Goal: Task Accomplishment & Management: Complete application form

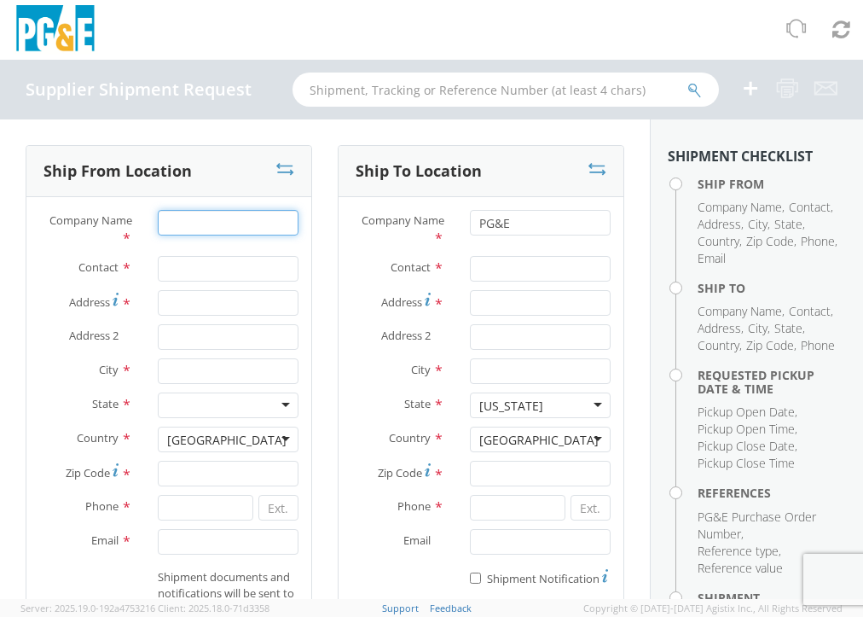
click at [178, 229] on input "Company Name *" at bounding box center [228, 223] width 141 height 26
type input "DLE EQUIPMENT, INC."
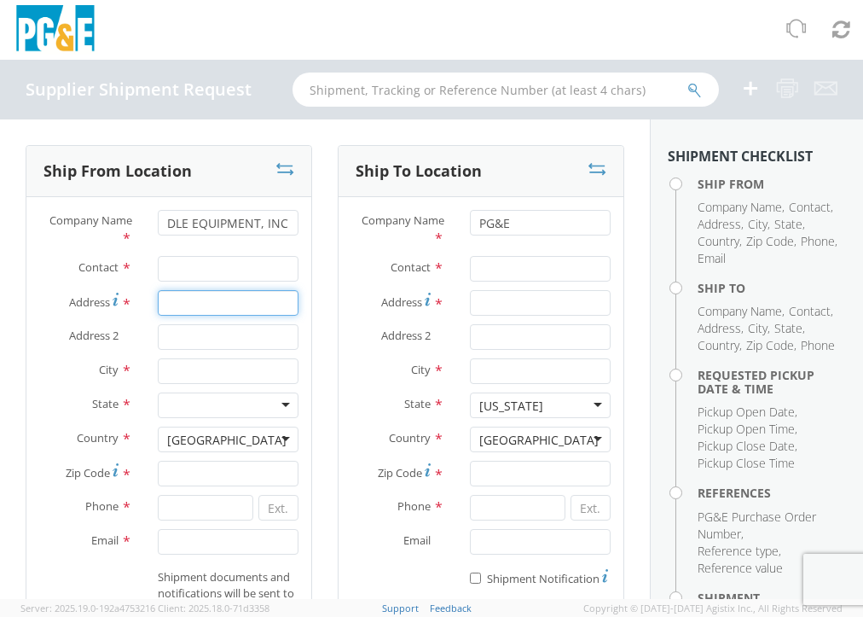
type input "[STREET_ADDRESS]"
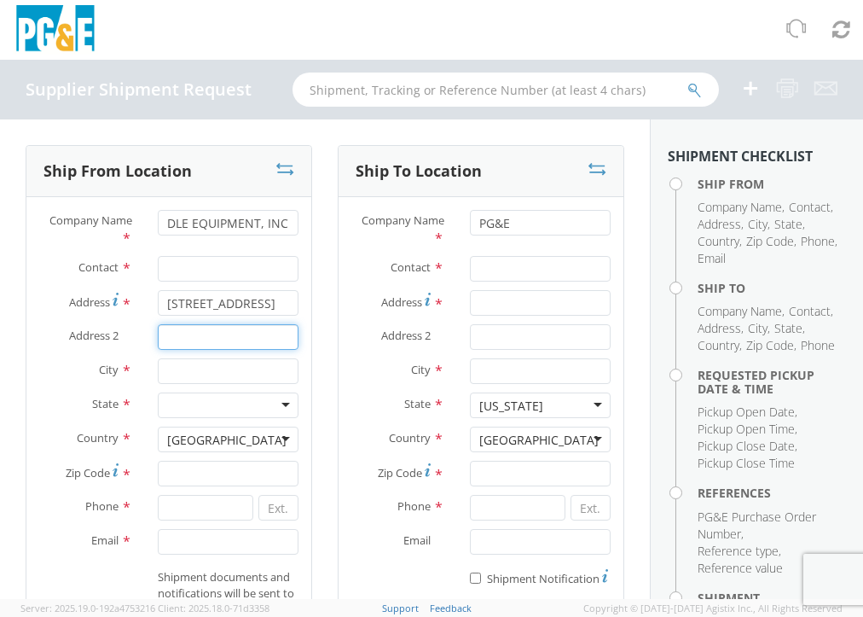
type input "[STREET_ADDRESS]"
type input "[GEOGRAPHIC_DATA]"
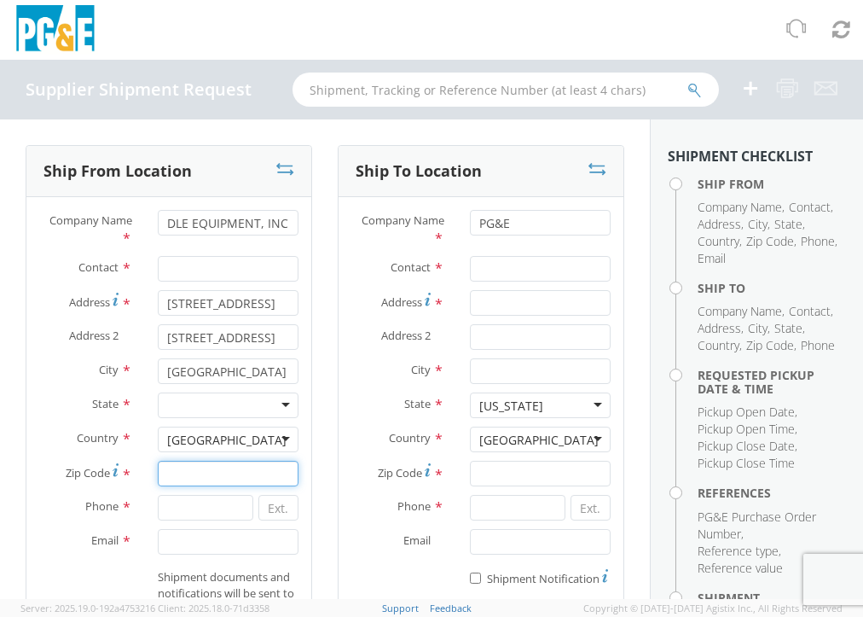
type input "92649"
type input "7147992810"
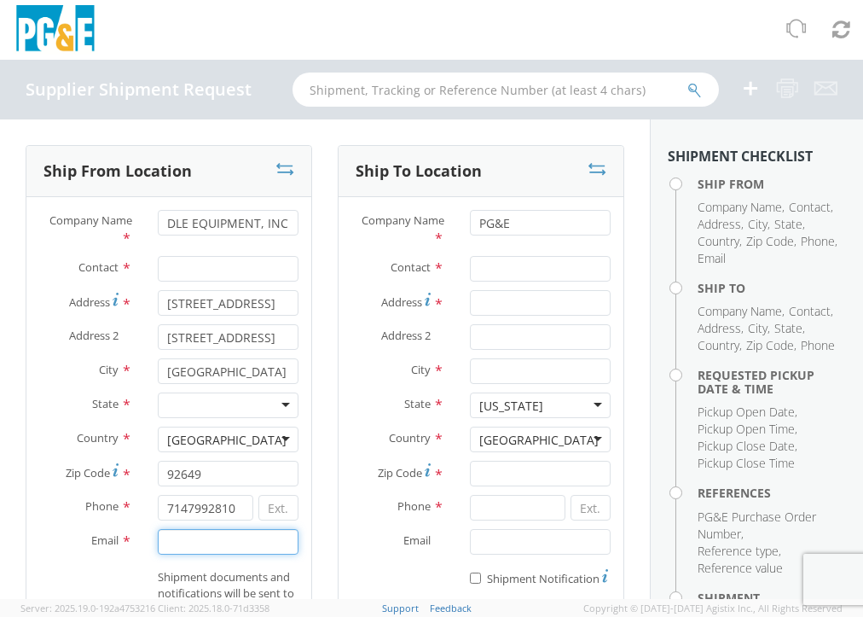
type input "[PERSON_NAME][EMAIL_ADDRESS][DOMAIN_NAME]"
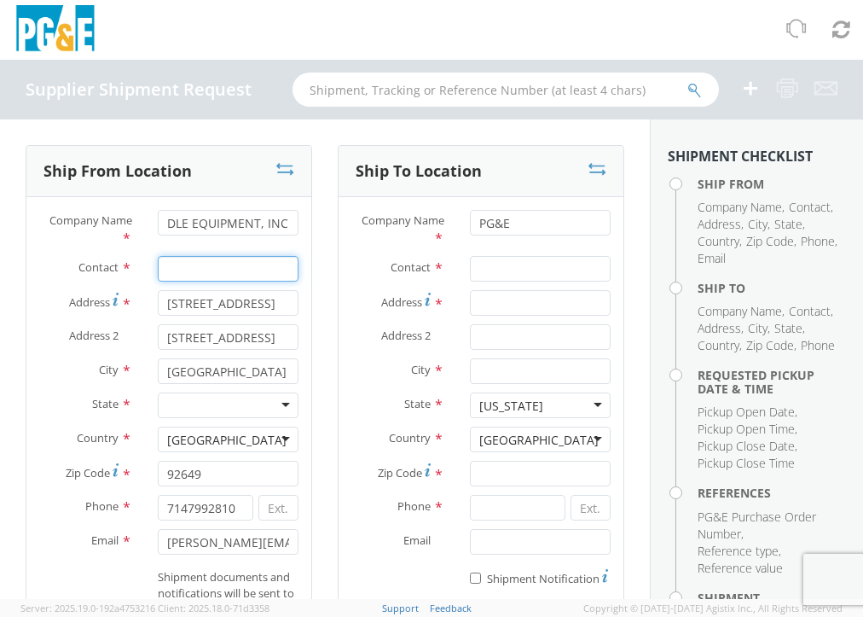
click at [206, 270] on input "Contact *" at bounding box center [228, 269] width 141 height 26
type input "[PERSON_NAME]"
click at [519, 276] on input "Contact *" at bounding box center [540, 269] width 141 height 26
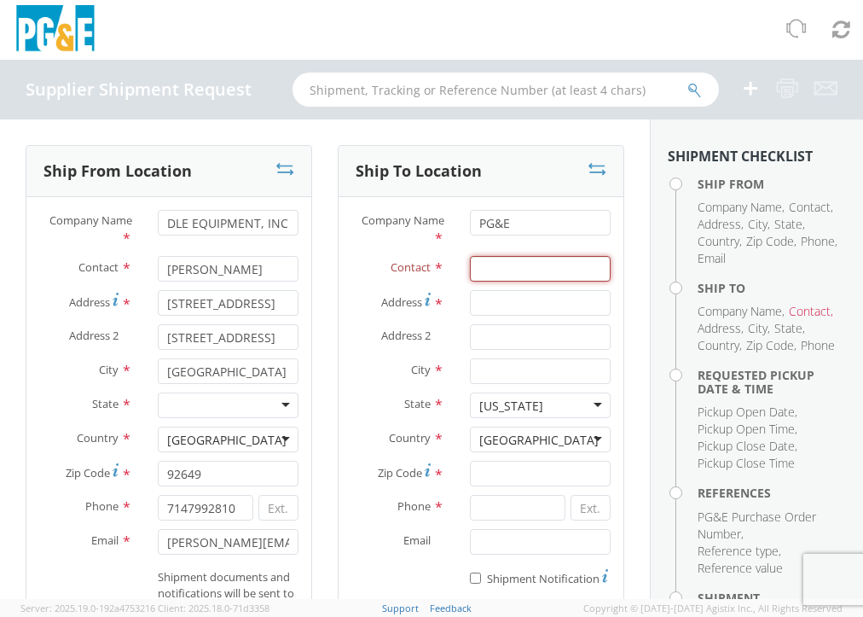
scroll to position [255, 0]
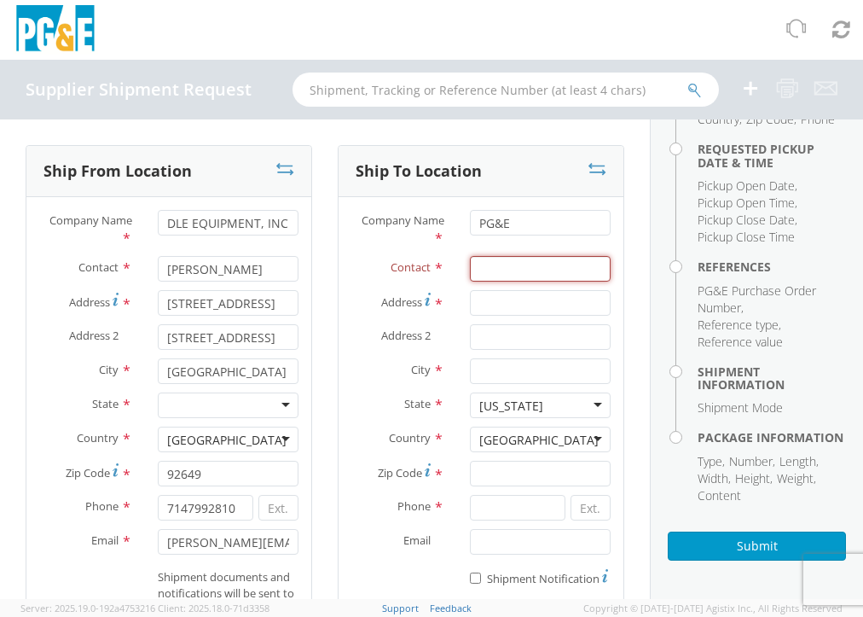
paste input "[PERSON_NAME][EMAIL_ADDRESS][PERSON_NAME][DOMAIN_NAME]"
drag, startPoint x: 560, startPoint y: 269, endPoint x: 384, endPoint y: 267, distance: 176.6
click at [384, 267] on div "Contact * [PERSON_NAME][EMAIL_ADDRESS][PERSON_NAME][DOMAIN_NAME]" at bounding box center [481, 269] width 285 height 26
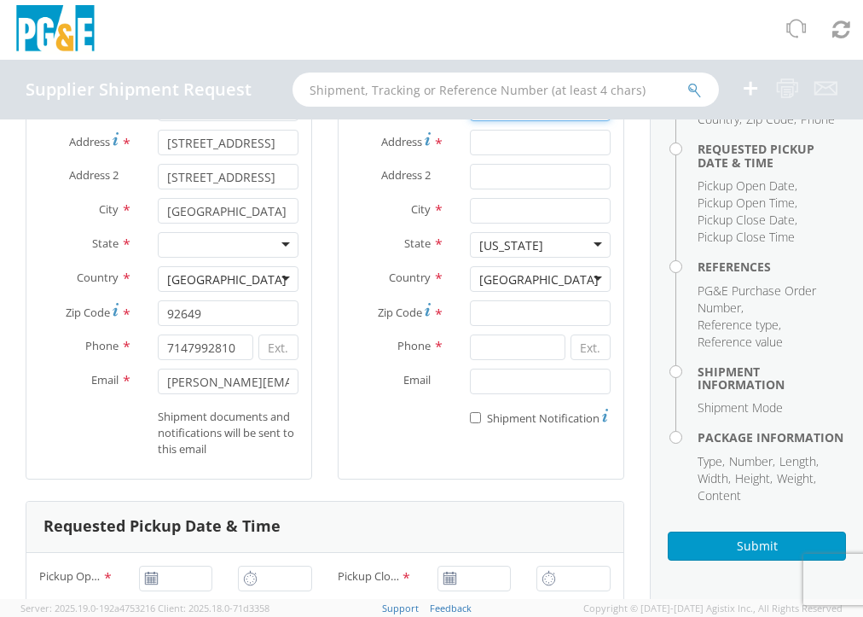
scroll to position [171, 0]
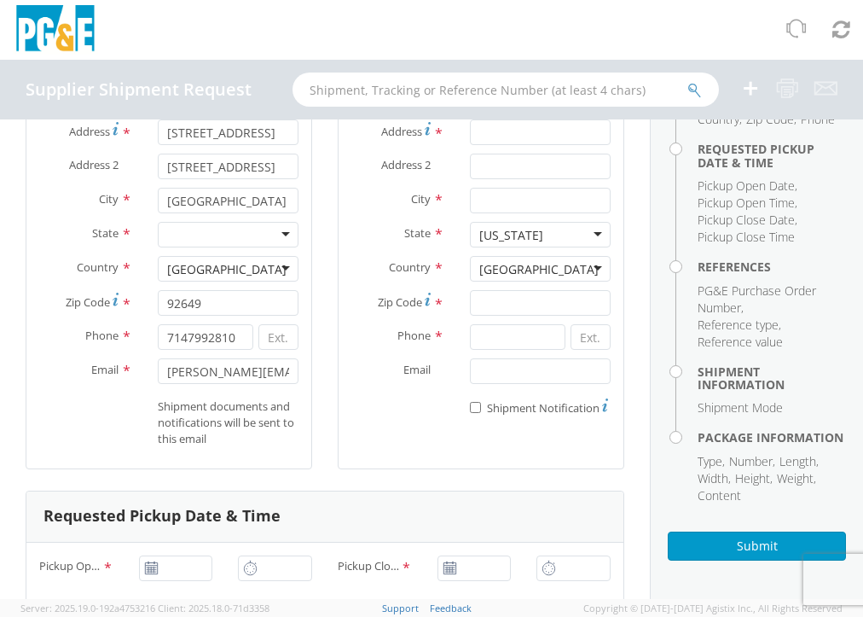
type input "[PERSON_NAME]"
click at [525, 384] on input "Email *" at bounding box center [540, 371] width 141 height 26
paste input "[PERSON_NAME][EMAIL_ADDRESS][PERSON_NAME][DOMAIN_NAME]"
type input "[PERSON_NAME][EMAIL_ADDRESS][PERSON_NAME][DOMAIN_NAME]"
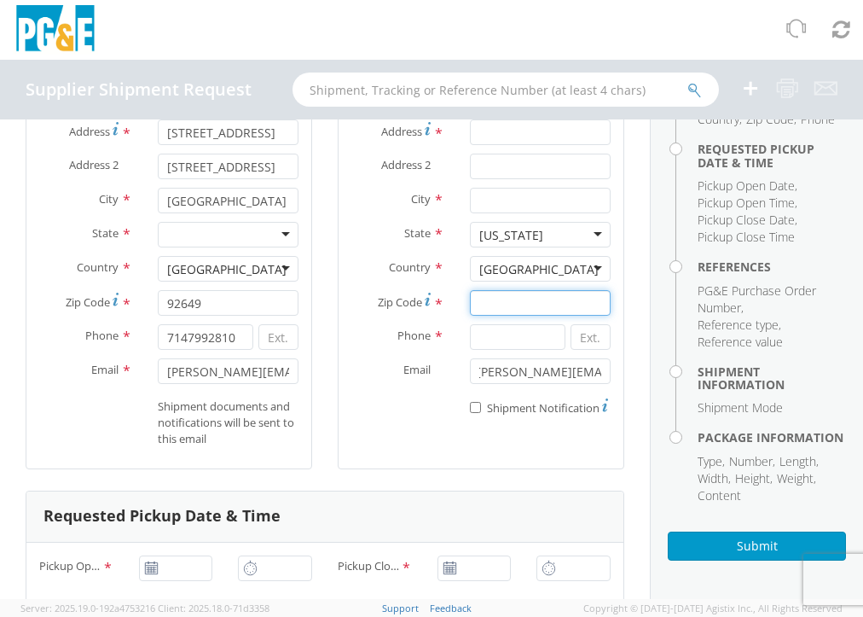
click at [523, 296] on input "Zip Code *" at bounding box center [540, 303] width 141 height 26
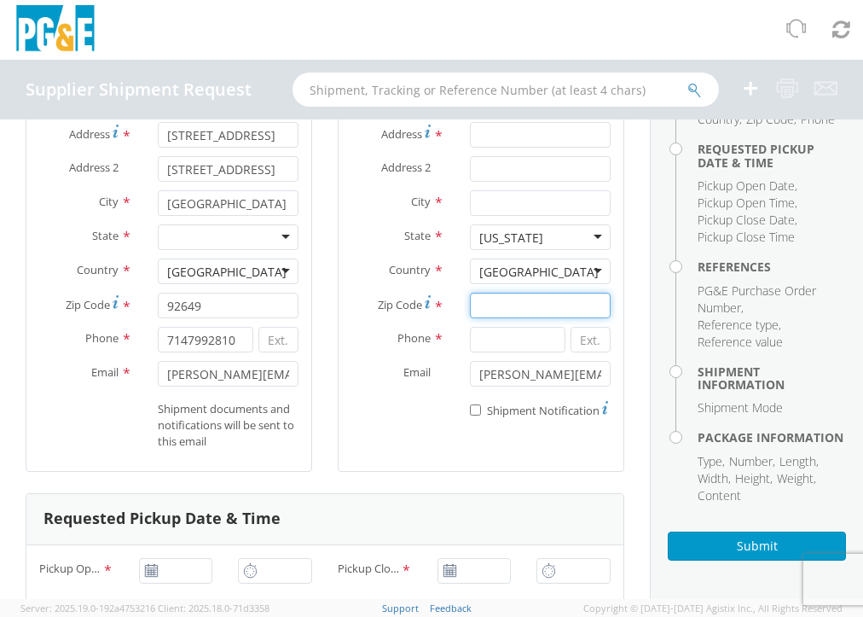
scroll to position [0, 0]
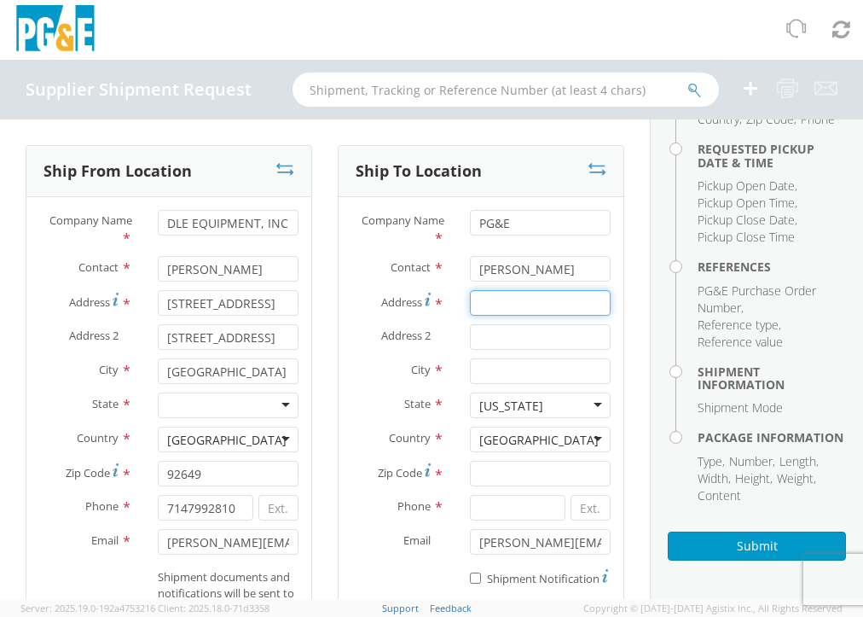
click at [474, 296] on input "Address *" at bounding box center [540, 303] width 141 height 26
click at [846, 212] on aside "Shipment Checklist Ship From Company Name , Contact , Address , City , State , …" at bounding box center [756, 358] width 213 height 479
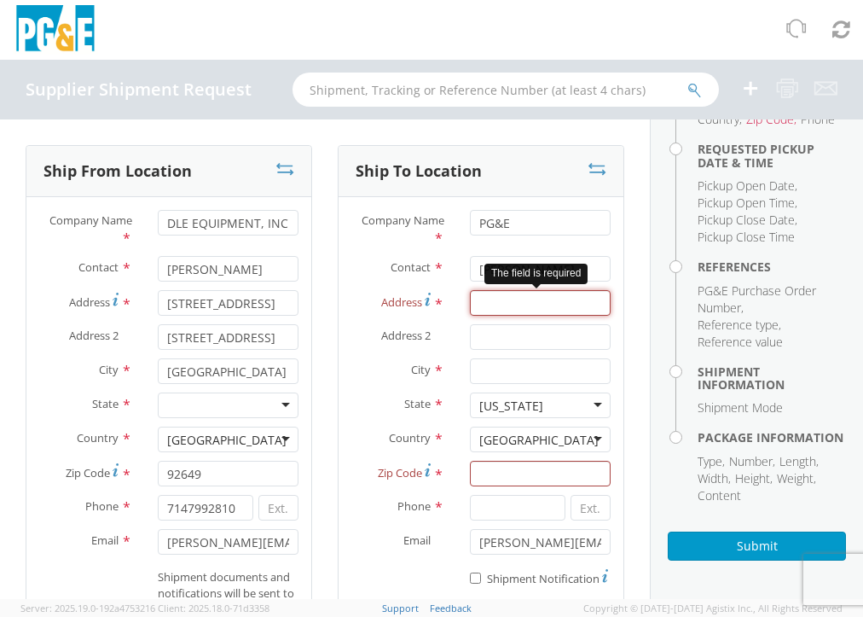
drag, startPoint x: 486, startPoint y: 308, endPoint x: 498, endPoint y: 308, distance: 11.9
click at [487, 310] on input "Address *" at bounding box center [540, 303] width 141 height 26
paste input "[STREET_ADDRESS]"
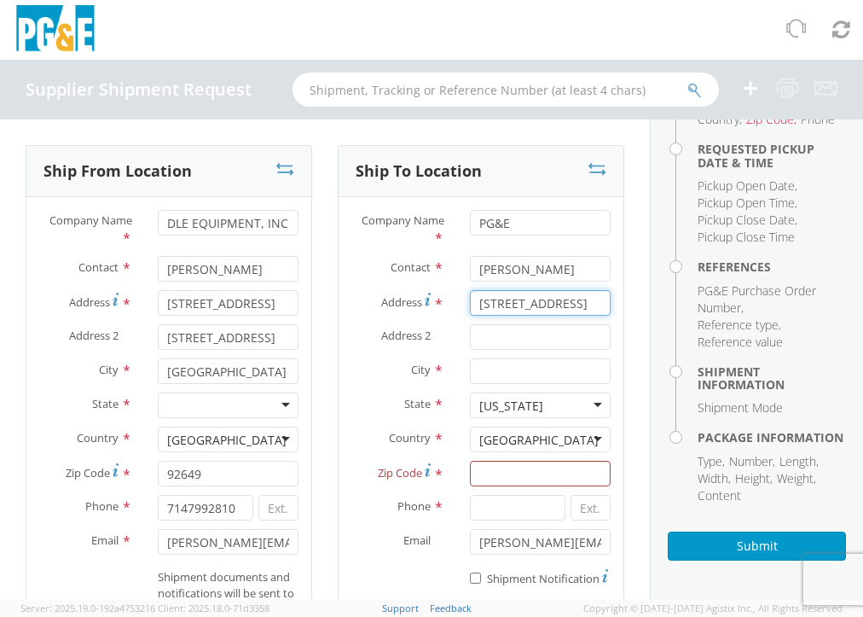
type input "[STREET_ADDRESS]"
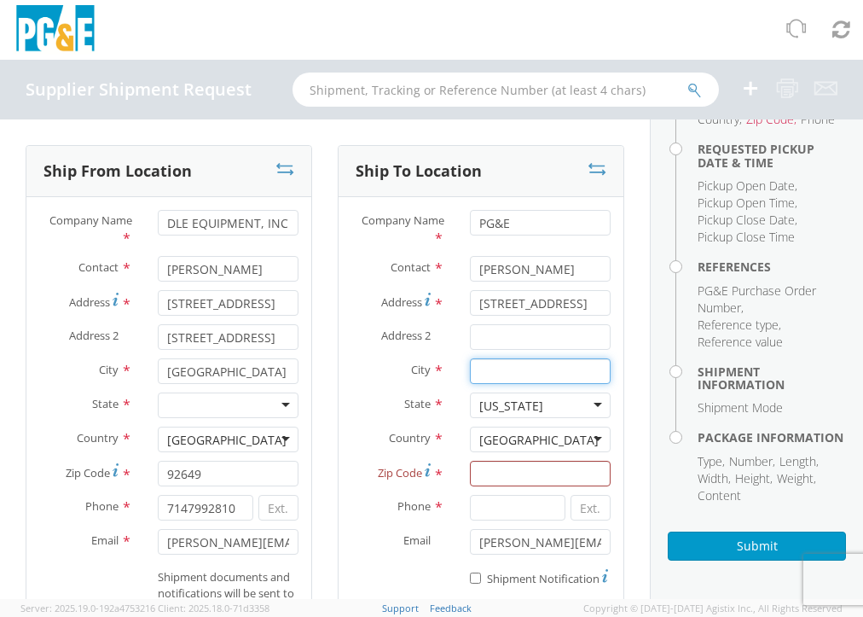
drag, startPoint x: 504, startPoint y: 380, endPoint x: 642, endPoint y: 369, distance: 138.6
click at [504, 380] on input "City *" at bounding box center [540, 371] width 141 height 26
paste input "SAN [PERSON_NAME] OBISPO"
click at [474, 368] on input "SAN [PERSON_NAME] OBISPO" at bounding box center [540, 371] width 141 height 26
type input "SAN [PERSON_NAME] OBISPO"
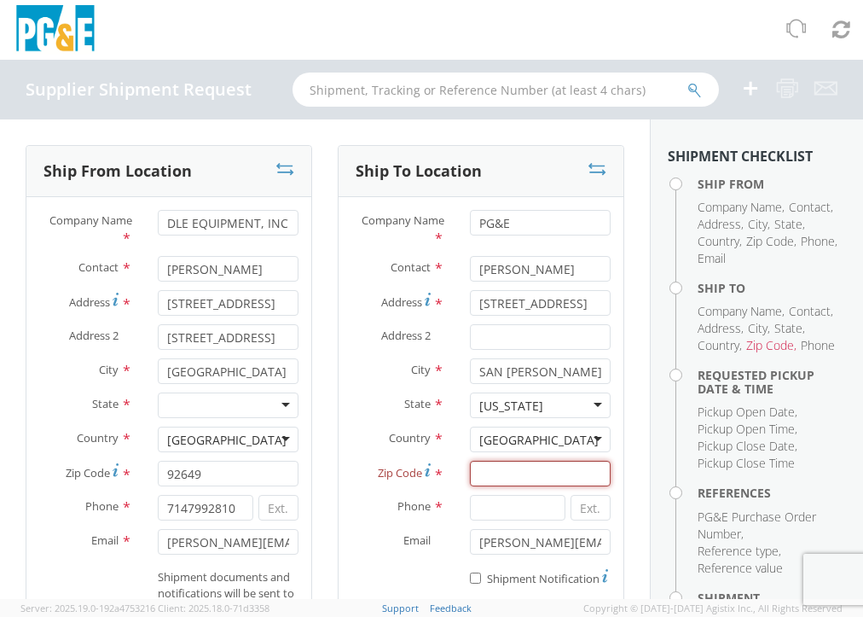
click at [542, 468] on input "Zip Code *" at bounding box center [540, 474] width 141 height 26
paste input "93401"
type input "93401"
drag, startPoint x: 479, startPoint y: 514, endPoint x: 768, endPoint y: 490, distance: 290.1
click at [479, 514] on input at bounding box center [517, 508] width 95 height 26
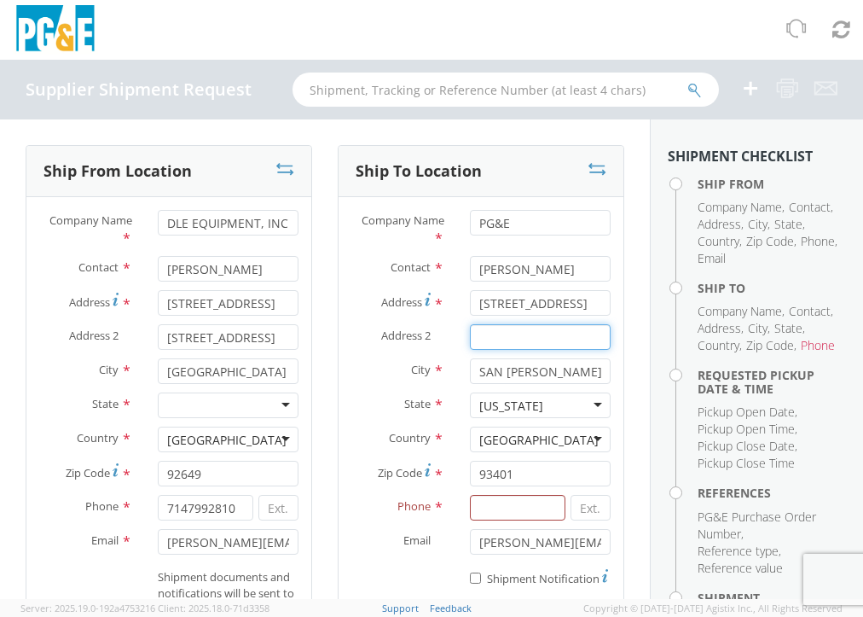
click at [509, 332] on input "Address 2 *" at bounding box center [540, 337] width 141 height 26
type input "c"
paste input "ATTN: LEAD: PROCURE PLANT MATERIALS"
type input "ATTN: LEAD: PROCURE PLANT MATERIALS"
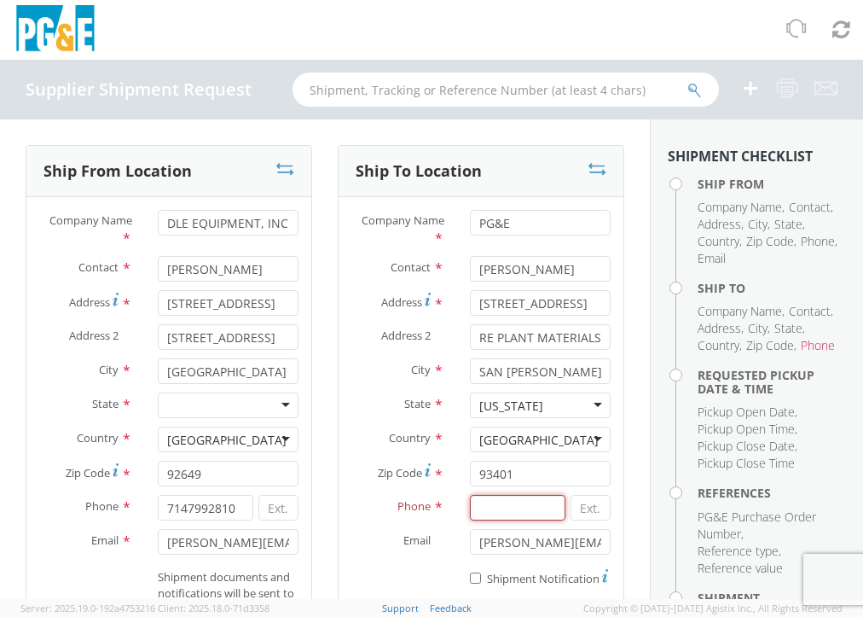
scroll to position [0, 0]
click at [503, 506] on input at bounding box center [517, 508] width 95 height 26
click at [514, 224] on input "PG&E" at bounding box center [540, 223] width 141 height 26
click at [528, 218] on input "PG&E" at bounding box center [540, 223] width 141 height 26
paste input "Diablo Canyon Power Plant"
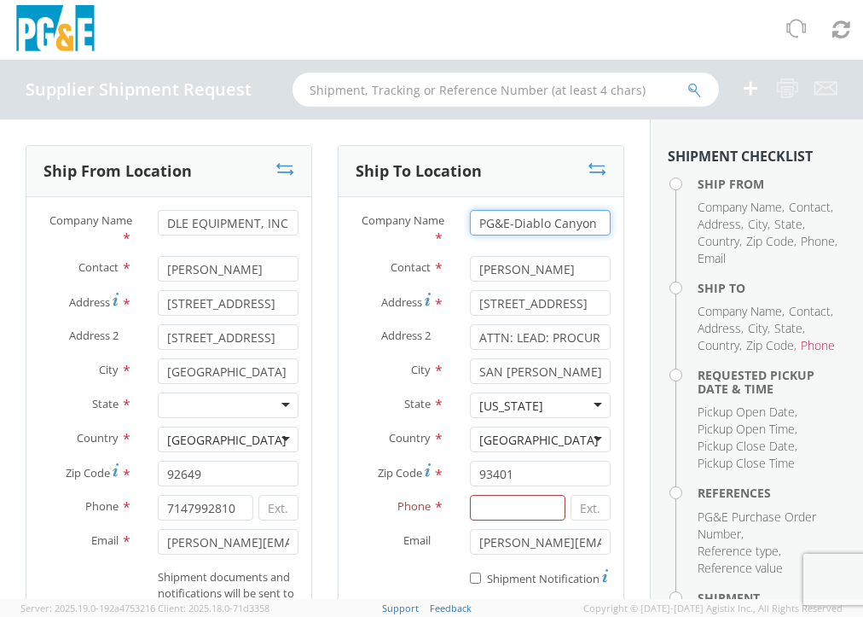
scroll to position [0, 67]
type input "PG&E-Diablo Canyon Power Plant"
click at [471, 336] on input "ATTN: LEAD: PROCURE PLANT MATERIALS" at bounding box center [540, 337] width 141 height 26
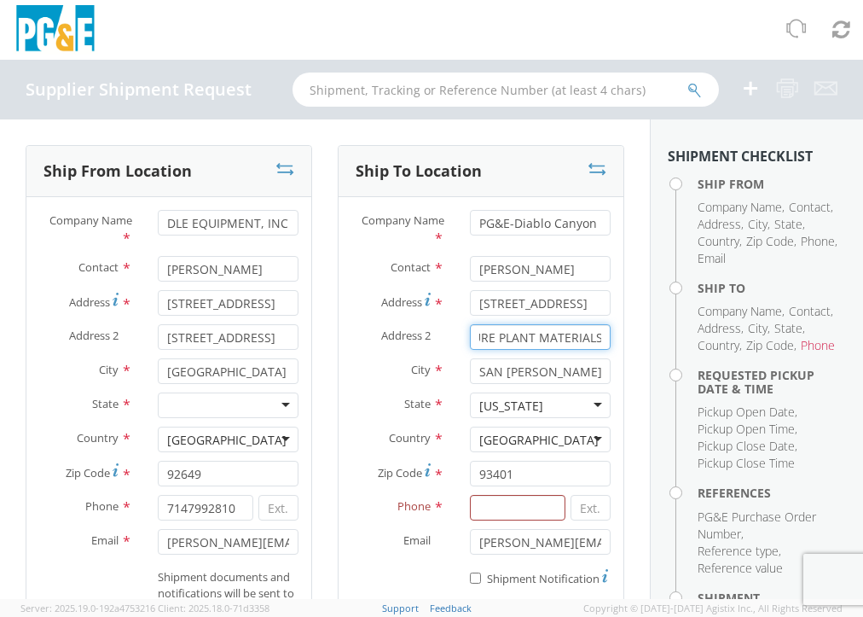
drag, startPoint x: 556, startPoint y: 334, endPoint x: 599, endPoint y: 334, distance: 42.6
click at [619, 337] on div "Ship To Location Company Name * PG&E-[GEOGRAPHIC_DATA] Power Plant Contact * [P…" at bounding box center [481, 403] width 312 height 516
click at [594, 334] on input "ATTN: LEAD: PROCURE PLANT MATERIALS" at bounding box center [540, 337] width 141 height 26
drag, startPoint x: 467, startPoint y: 335, endPoint x: 856, endPoint y: 405, distance: 395.2
click at [856, 405] on div "Ship From Location Company Name * DLE EQUIPMENT, INC. Contact * [PERSON_NAME] A…" at bounding box center [431, 358] width 863 height 479
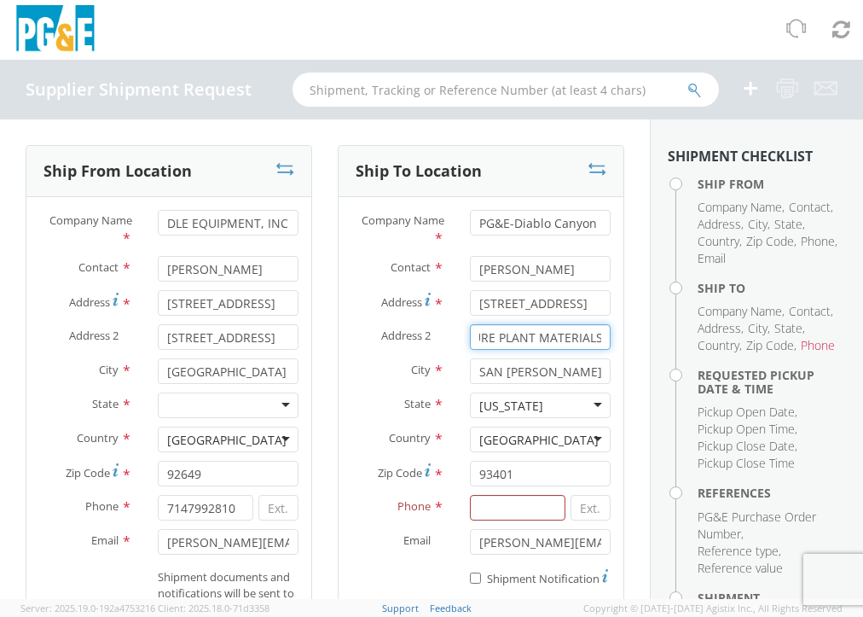
paste input "ttn: PO # 3501397724"
type input "Attn: PO # 3501397724"
click at [490, 510] on input at bounding box center [517, 508] width 95 height 26
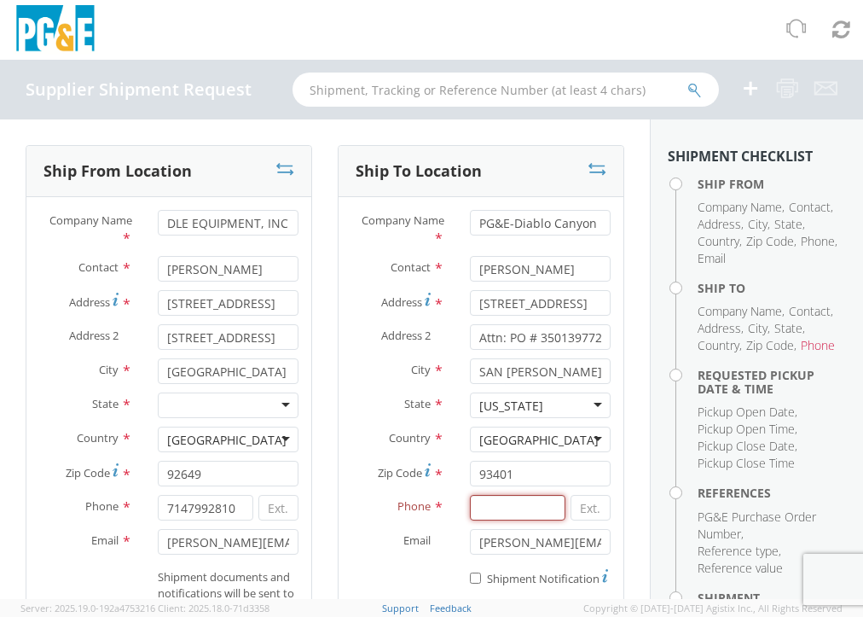
paste input "925.256.2200 x2224"
drag, startPoint x: 546, startPoint y: 505, endPoint x: 519, endPoint y: 508, distance: 26.6
click at [519, 508] on input "925.256.2200 x2224" at bounding box center [517, 508] width 95 height 26
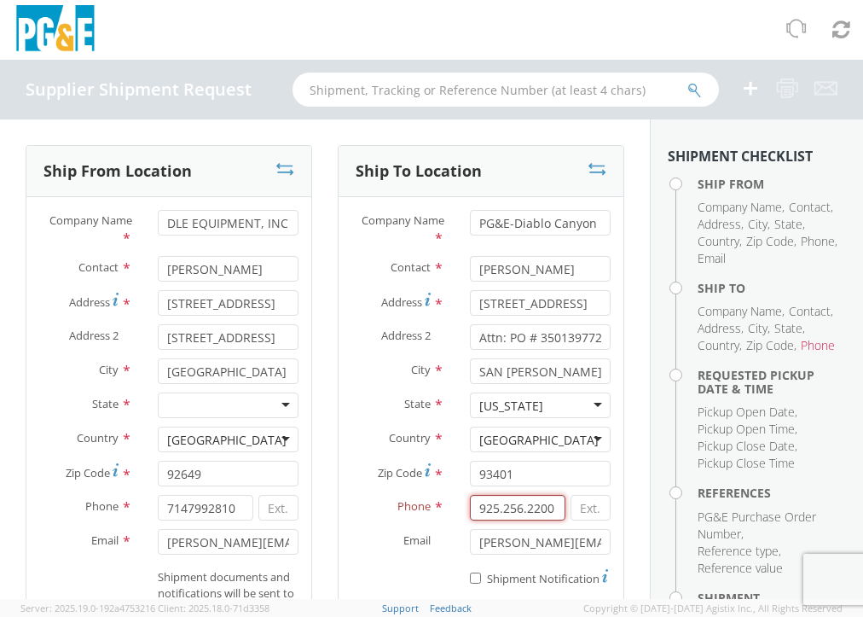
type input "925.256.2200"
click at [576, 514] on input at bounding box center [591, 508] width 40 height 26
paste input "2224"
type input "2224"
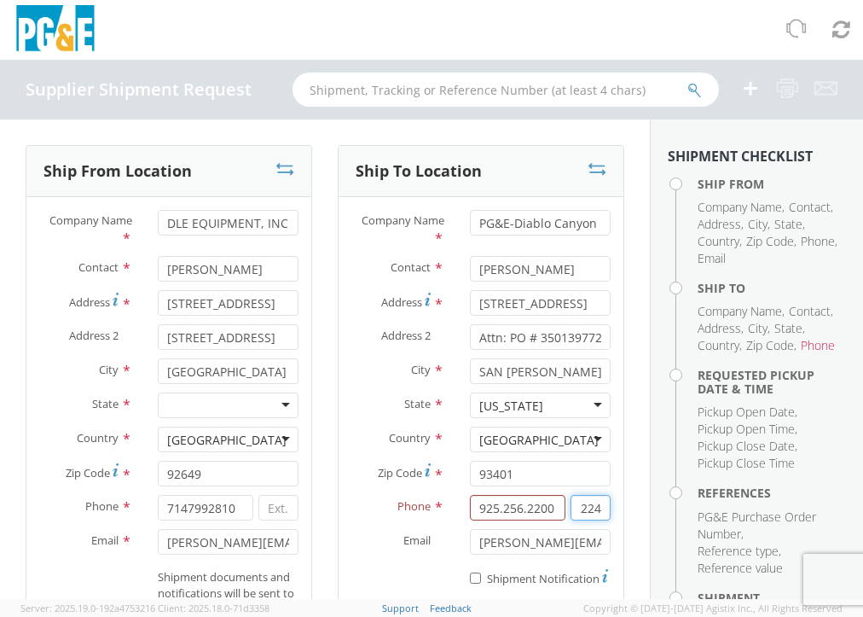
drag, startPoint x: 569, startPoint y: 507, endPoint x: 677, endPoint y: 516, distance: 108.7
click at [677, 514] on div "Ship From Location Company Name * DLE EQUIPMENT, INC. Contact * [PERSON_NAME] A…" at bounding box center [431, 358] width 863 height 479
drag, startPoint x: 547, startPoint y: 510, endPoint x: 430, endPoint y: 518, distance: 117.1
click at [430, 518] on div "Phone * 925.256.2200" at bounding box center [481, 508] width 285 height 26
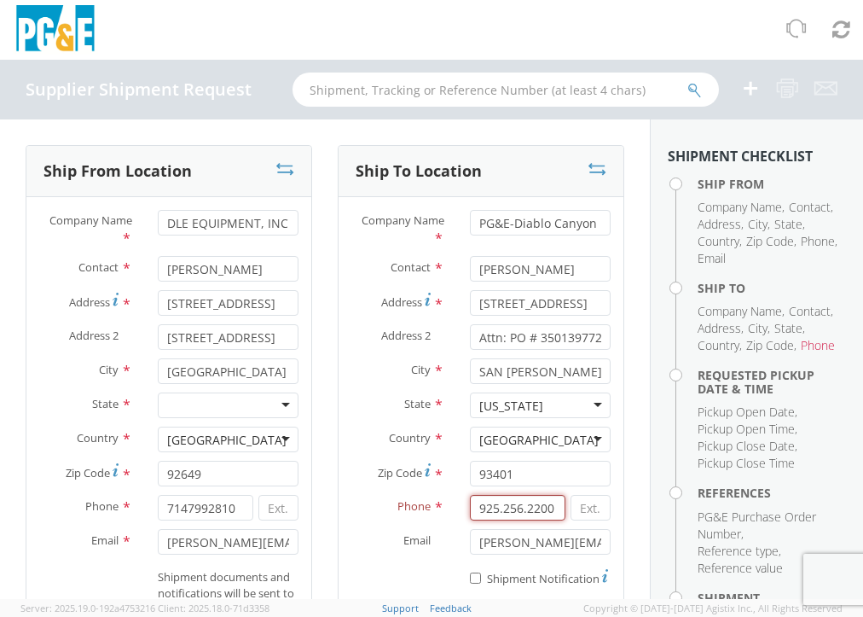
paste input "[PHONE_NUMBER]"
type input "[PHONE_NUMBER]"
click at [571, 507] on input at bounding box center [591, 508] width 40 height 26
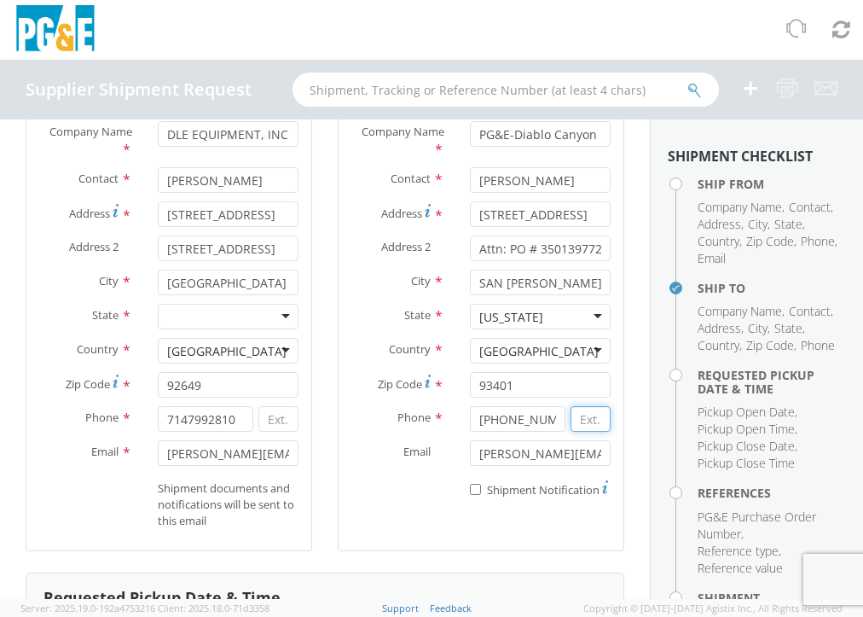
scroll to position [171, 0]
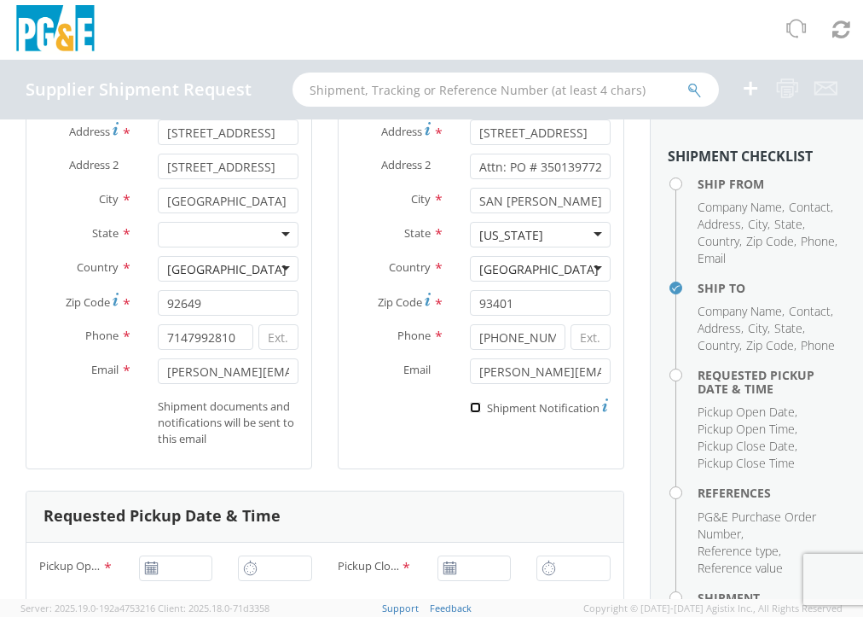
click at [470, 408] on input "* Shipment Notification" at bounding box center [475, 407] width 11 height 11
checkbox input "true"
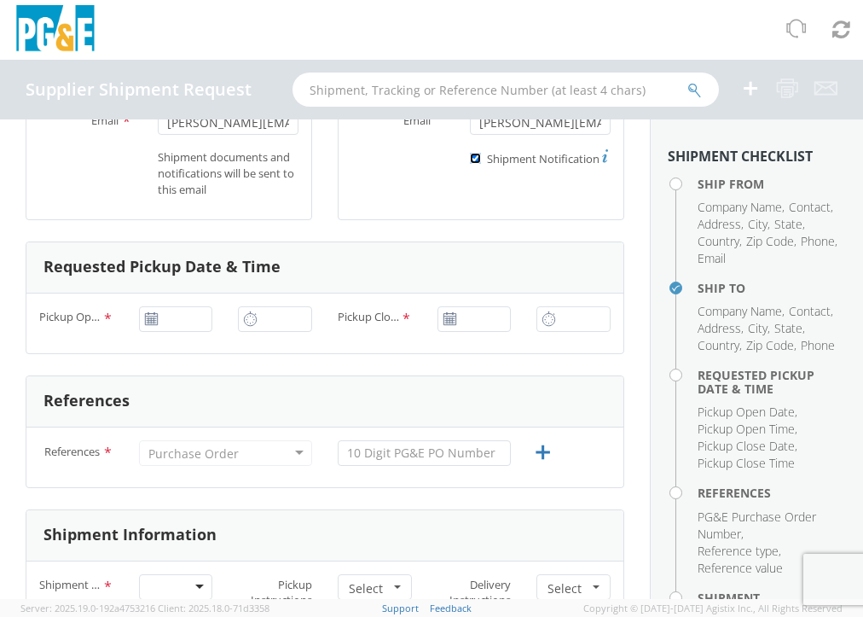
scroll to position [426, 0]
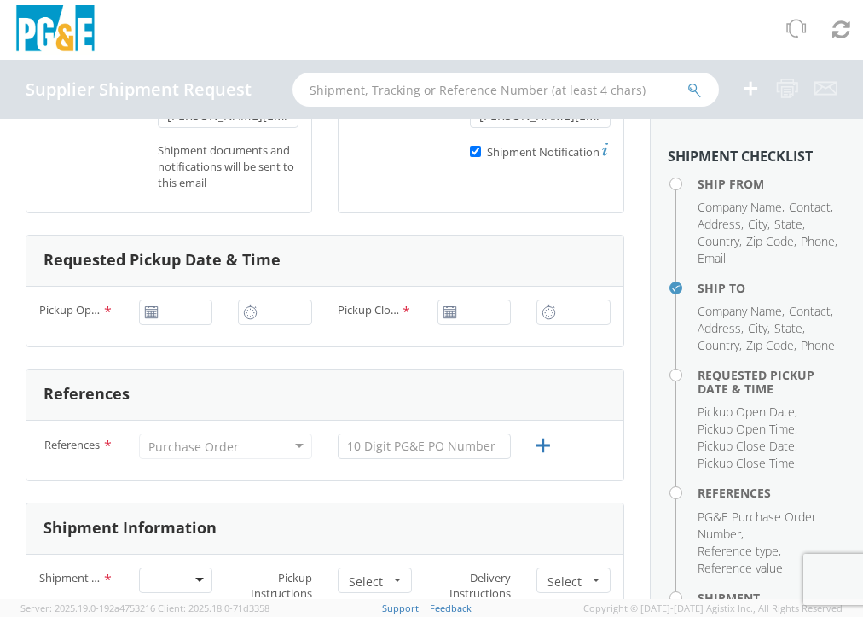
click at [147, 311] on icon at bounding box center [151, 312] width 15 height 14
click at [150, 305] on use at bounding box center [151, 311] width 12 height 12
click at [171, 306] on input "[DATE]" at bounding box center [176, 312] width 74 height 26
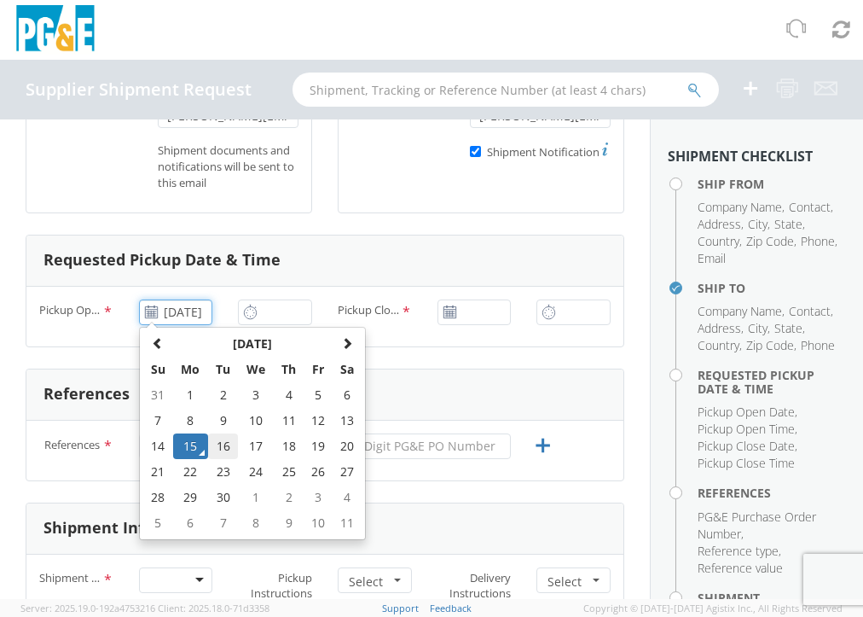
click at [222, 441] on td "16" at bounding box center [223, 446] width 30 height 26
type input "[DATE]"
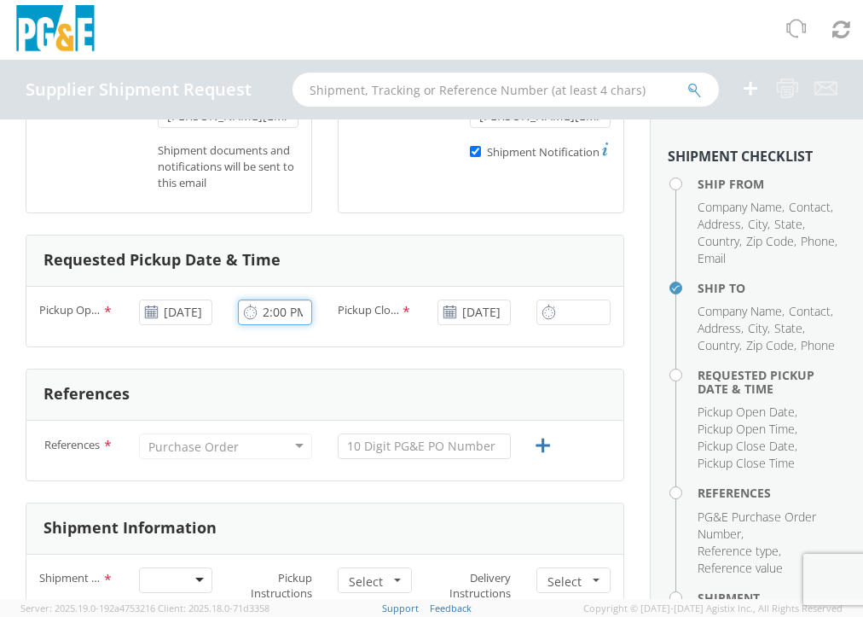
click at [297, 316] on input "2:00 PM" at bounding box center [275, 312] width 74 height 26
type input "2:00 PM"
click at [376, 323] on div "Pickup Close Date & Time * [DATE]" at bounding box center [424, 312] width 199 height 26
click at [401, 307] on span "*" at bounding box center [406, 312] width 11 height 20
click at [438, 307] on input "[DATE]" at bounding box center [475, 312] width 74 height 26
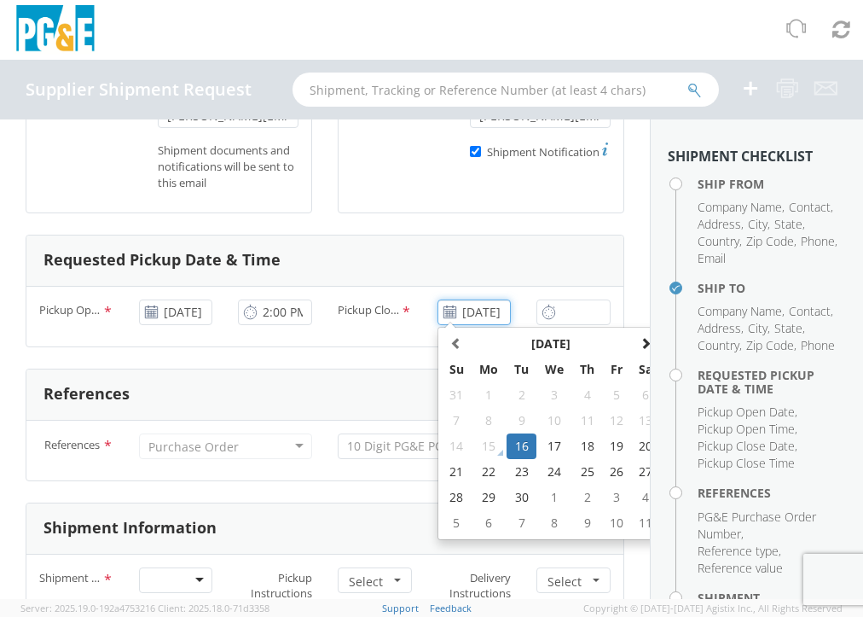
scroll to position [0, 25]
click at [516, 439] on td "16" at bounding box center [522, 446] width 30 height 26
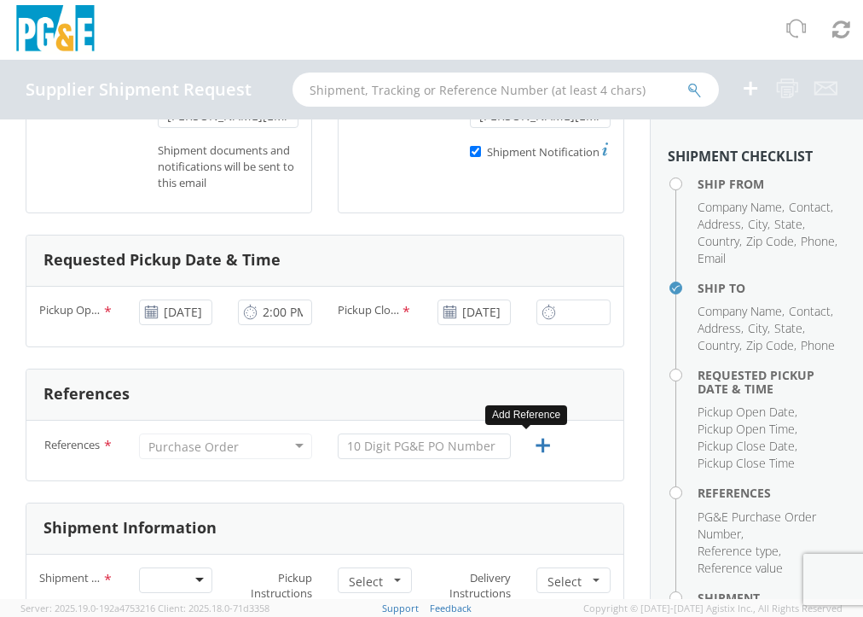
scroll to position [0, 0]
click at [560, 316] on input "2:00 PM" at bounding box center [574, 312] width 74 height 26
click at [549, 306] on input "4:00 PM" at bounding box center [574, 312] width 74 height 26
type input "5:00 PM"
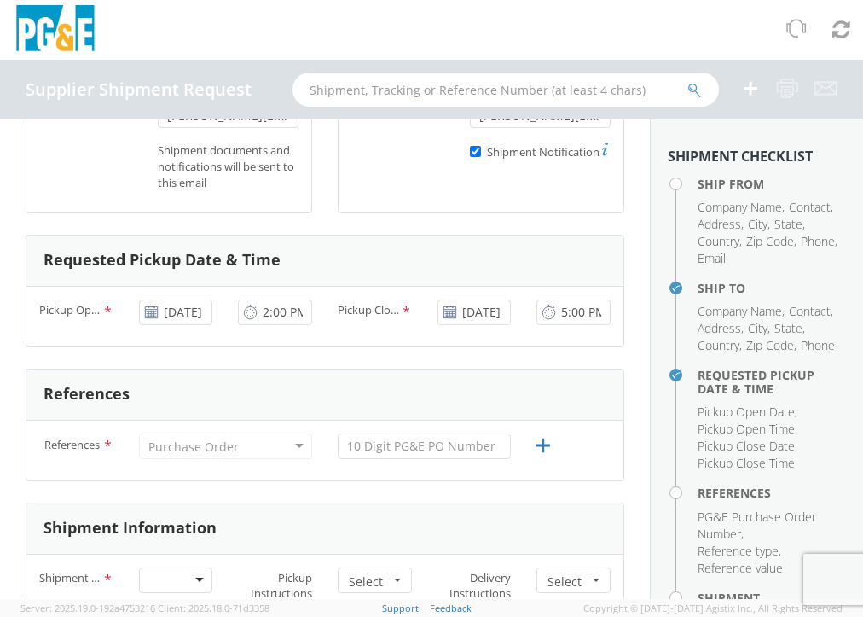
scroll to position [512, 0]
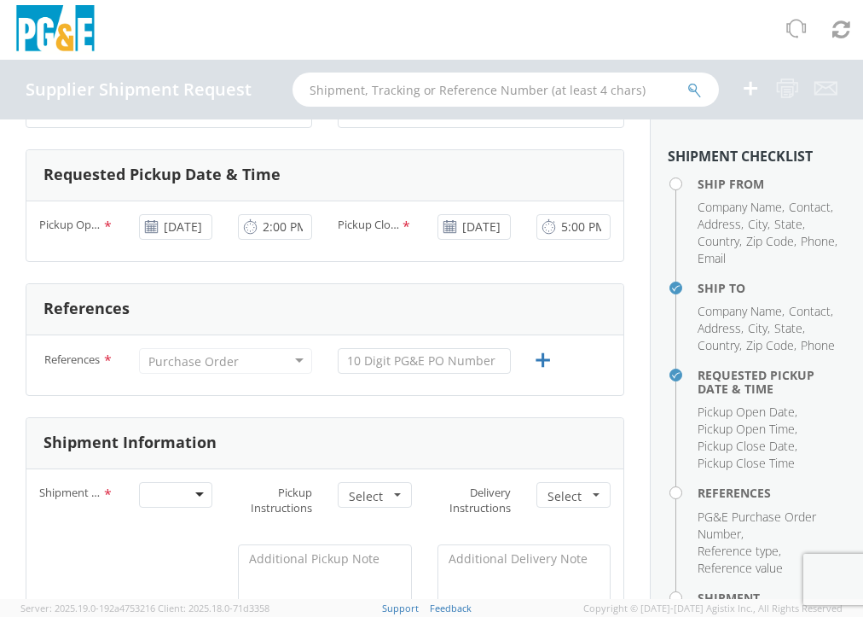
click at [293, 361] on div "Purchase Order" at bounding box center [225, 361] width 173 height 26
click at [392, 358] on input "text" at bounding box center [424, 361] width 173 height 26
click at [652, 35] on div at bounding box center [431, 30] width 863 height 60
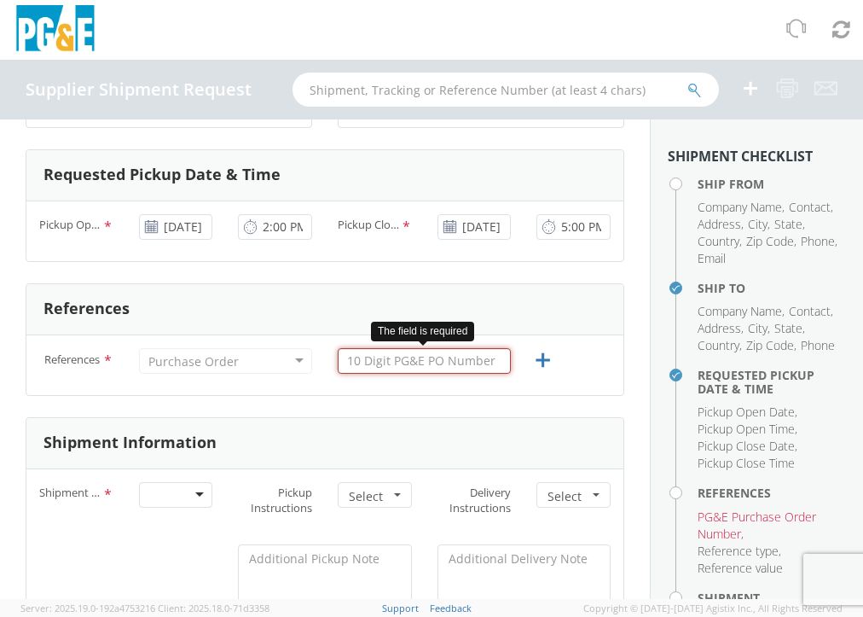
paste input "3501397724"
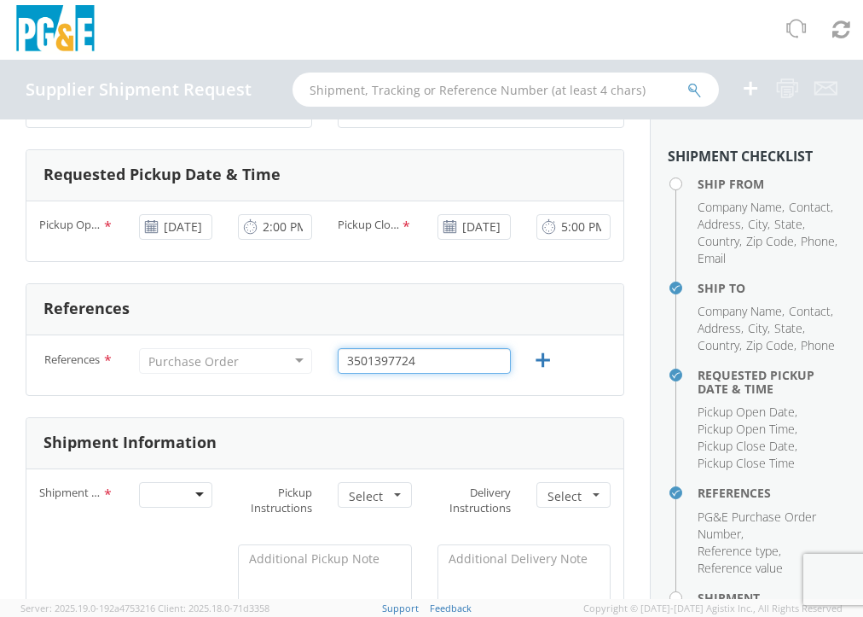
type input "3501397724"
click at [466, 437] on div "Shipment Information" at bounding box center [324, 443] width 597 height 51
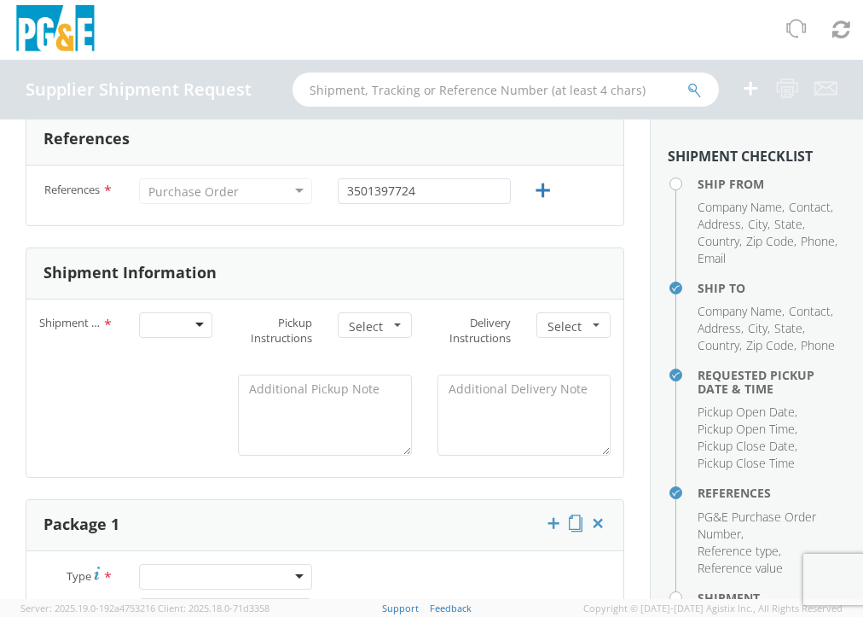
scroll to position [682, 0]
click at [194, 330] on div at bounding box center [176, 324] width 74 height 26
click at [394, 326] on span "button" at bounding box center [397, 323] width 7 height 3
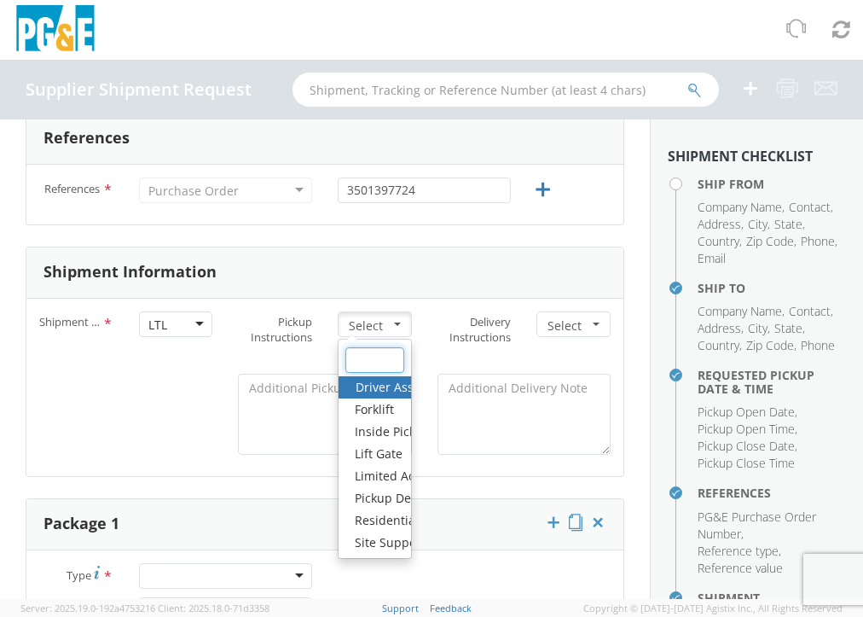
scroll to position [768, 0]
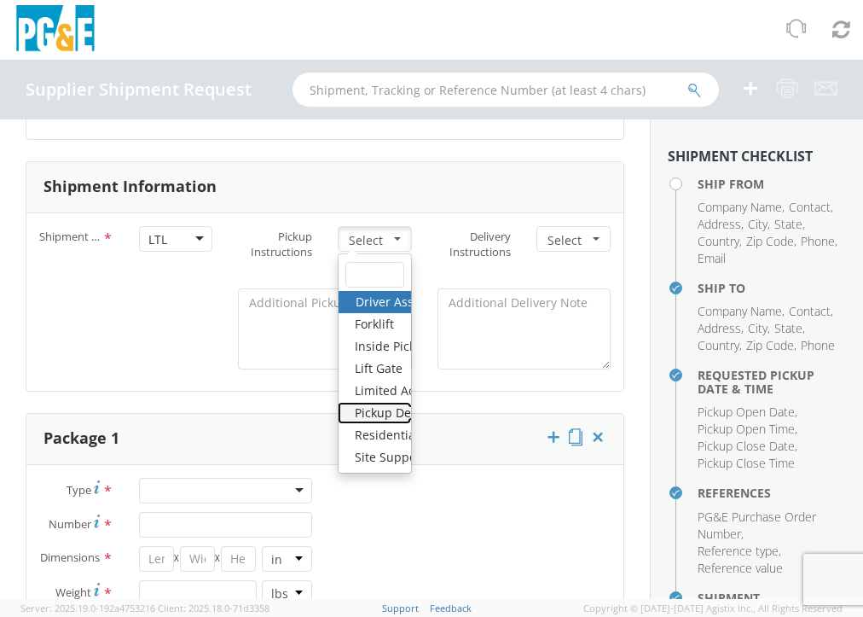
click at [358, 422] on link "Pickup Depot Charge" at bounding box center [374, 413] width 73 height 22
click at [358, 287] on input "text" at bounding box center [374, 275] width 59 height 26
click at [593, 241] on span "button" at bounding box center [596, 238] width 7 height 3
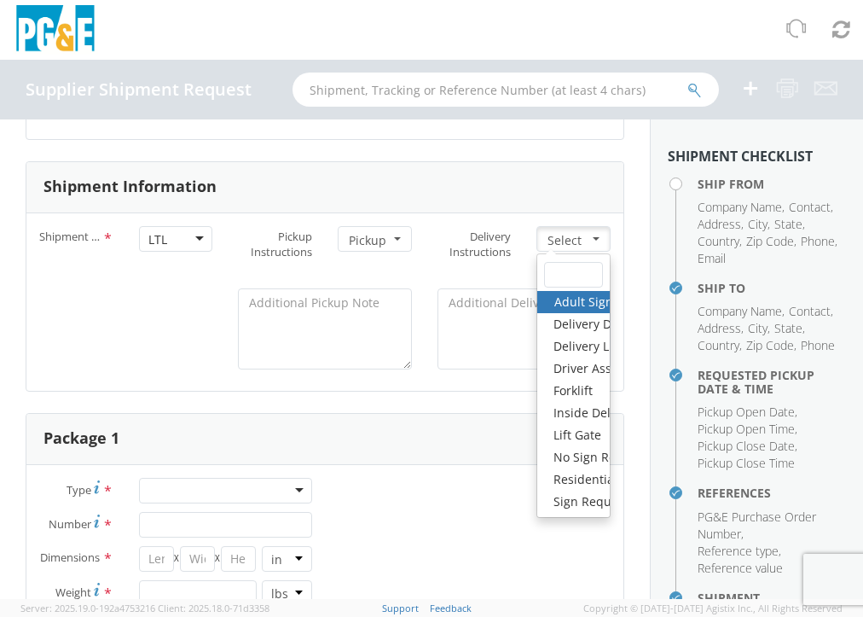
click at [324, 425] on div "Package 1" at bounding box center [324, 439] width 597 height 51
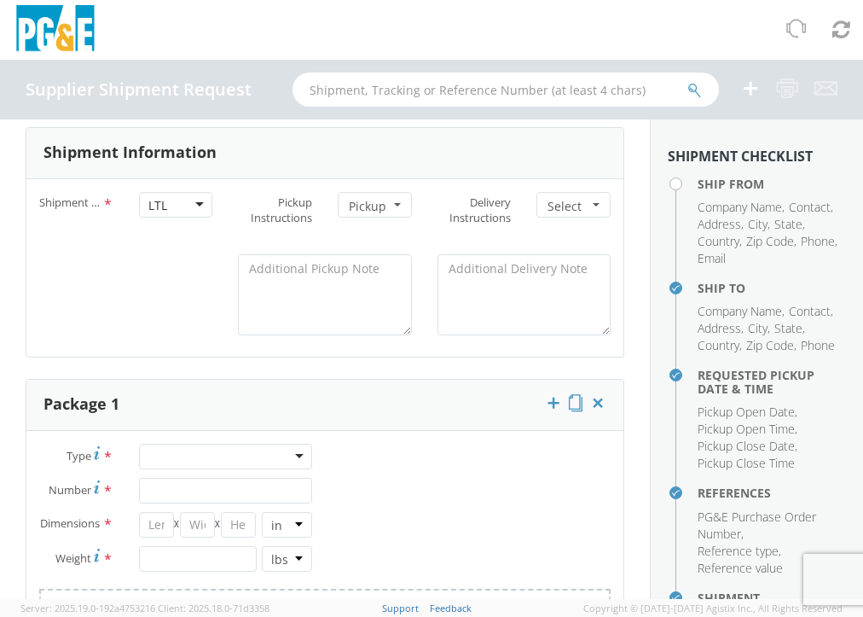
scroll to position [853, 0]
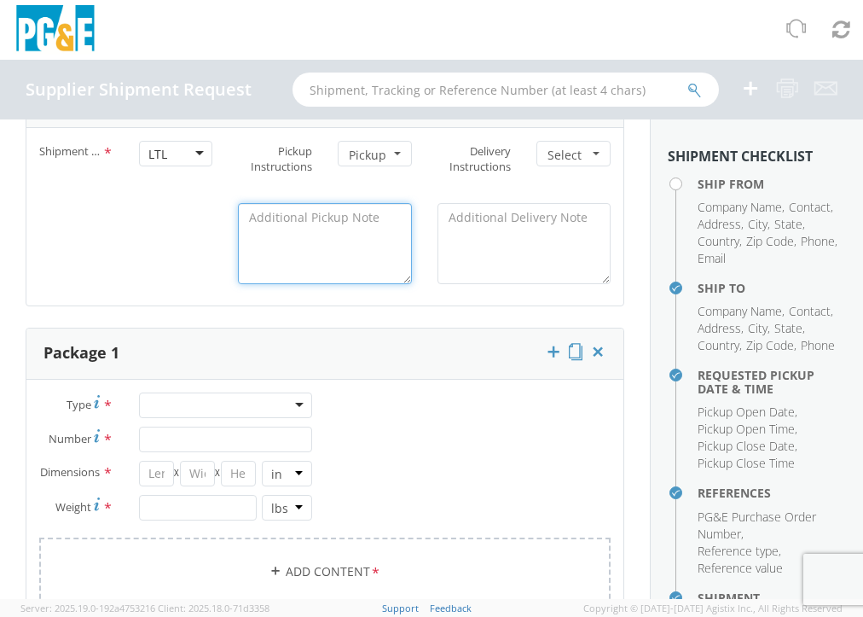
click at [274, 228] on textarea at bounding box center [324, 243] width 173 height 81
type textarea "2"
type textarea "DLE'S WO 25EC204."
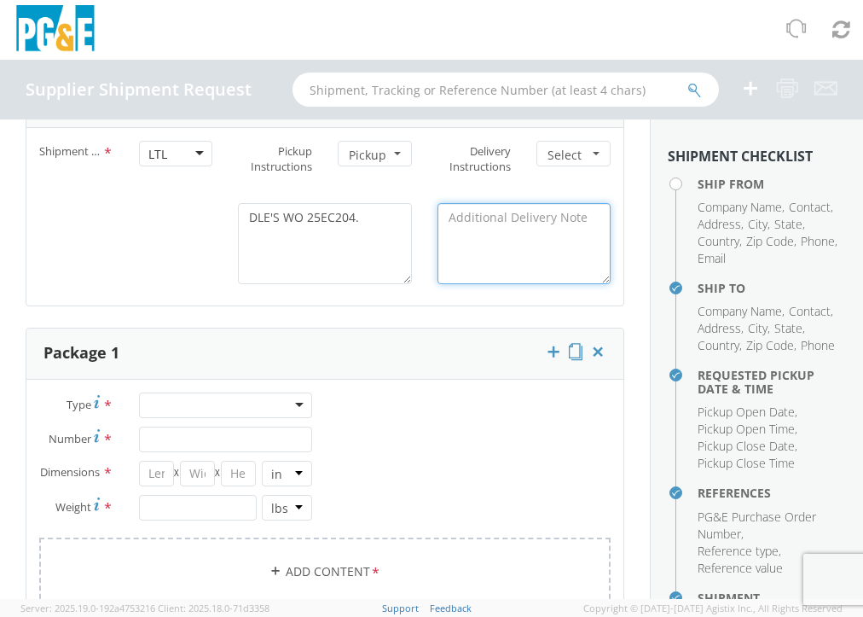
click at [556, 231] on textarea at bounding box center [524, 243] width 173 height 81
paste textarea "3501397724"
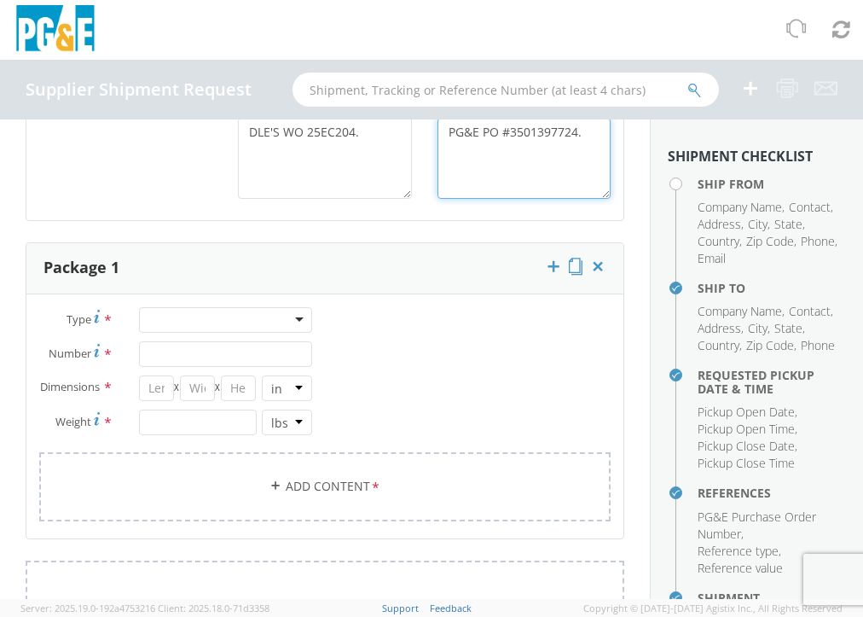
type textarea "PG&E PO #3501397724."
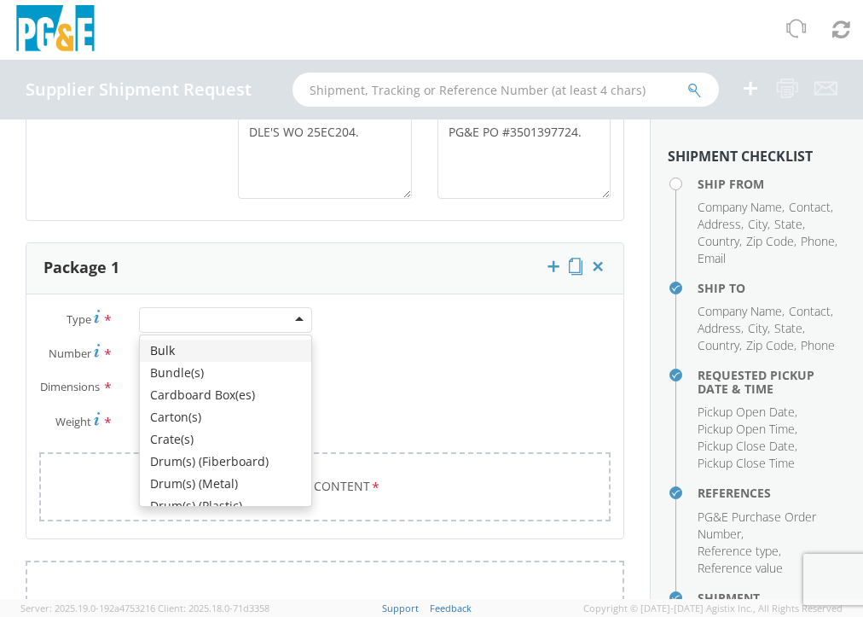
click at [293, 327] on div at bounding box center [225, 320] width 173 height 26
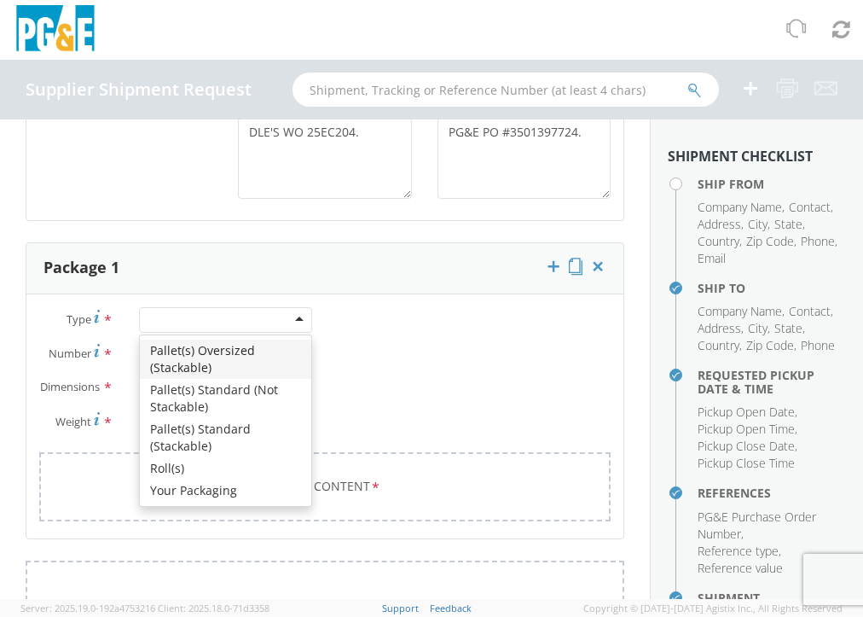
scroll to position [276, 0]
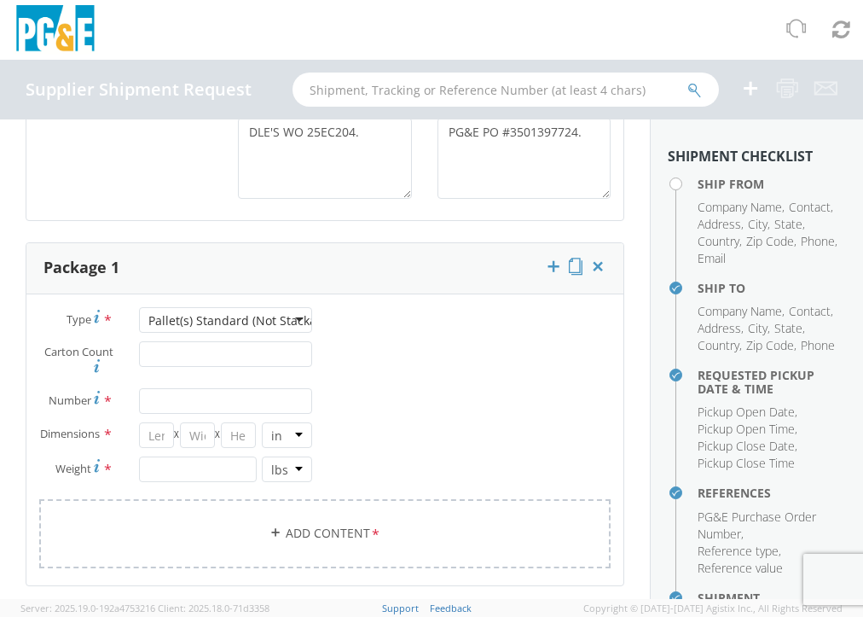
click at [77, 408] on span "Number" at bounding box center [70, 399] width 43 height 15
click at [139, 414] on input "Number *" at bounding box center [225, 401] width 173 height 26
click at [263, 405] on input "Number *" at bounding box center [225, 401] width 173 height 26
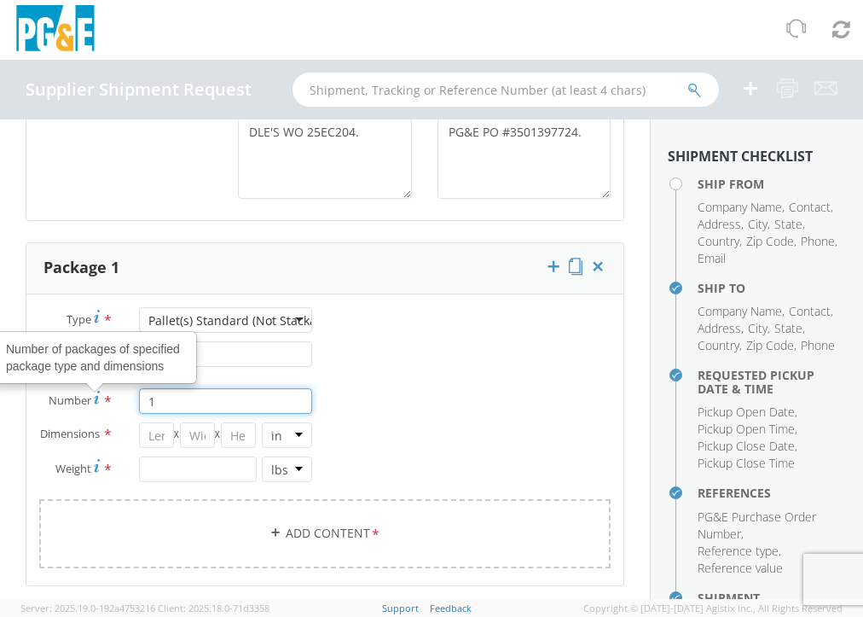
type input "1"
drag, startPoint x: 452, startPoint y: 392, endPoint x: 313, endPoint y: 434, distance: 145.4
click at [453, 392] on div "Type * Pallet(s) Standard (Not Stackable) Pallet(s) Standard (Not Stackable) Bu…" at bounding box center [324, 448] width 597 height 283
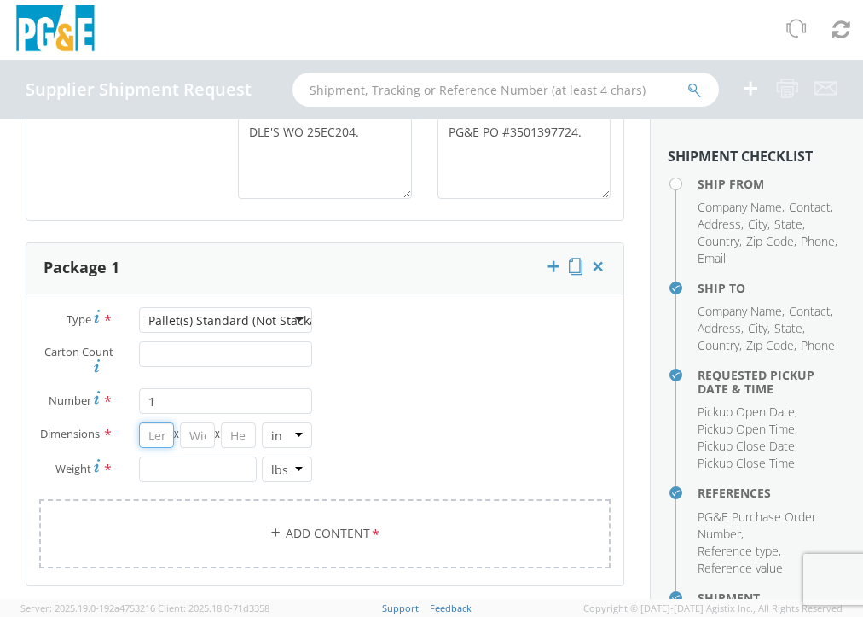
click at [142, 445] on input "number" at bounding box center [156, 435] width 35 height 26
type input "48"
click at [185, 447] on input "number" at bounding box center [197, 435] width 35 height 26
type input "40"
click at [241, 443] on input "number" at bounding box center [238, 435] width 35 height 26
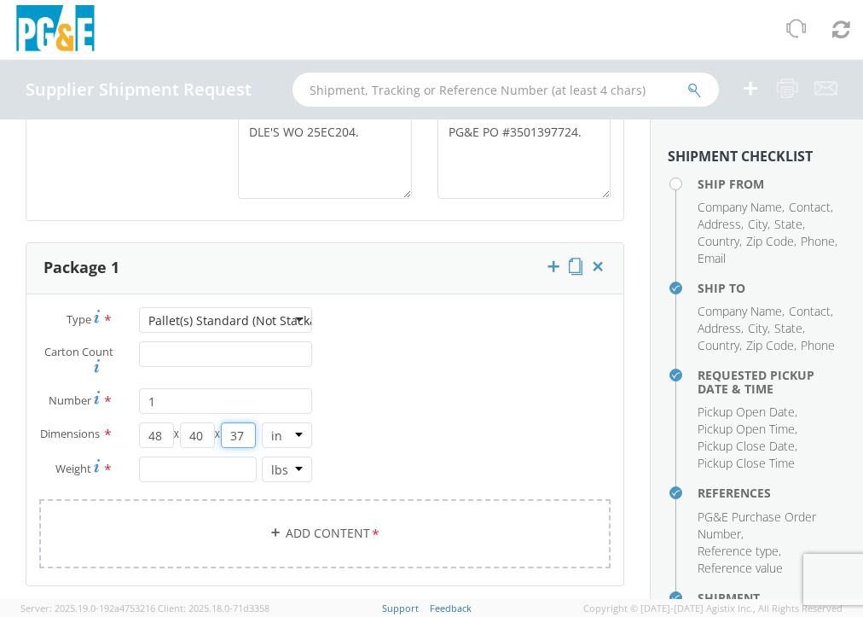
type input "37"
click at [208, 482] on input "number" at bounding box center [198, 469] width 118 height 26
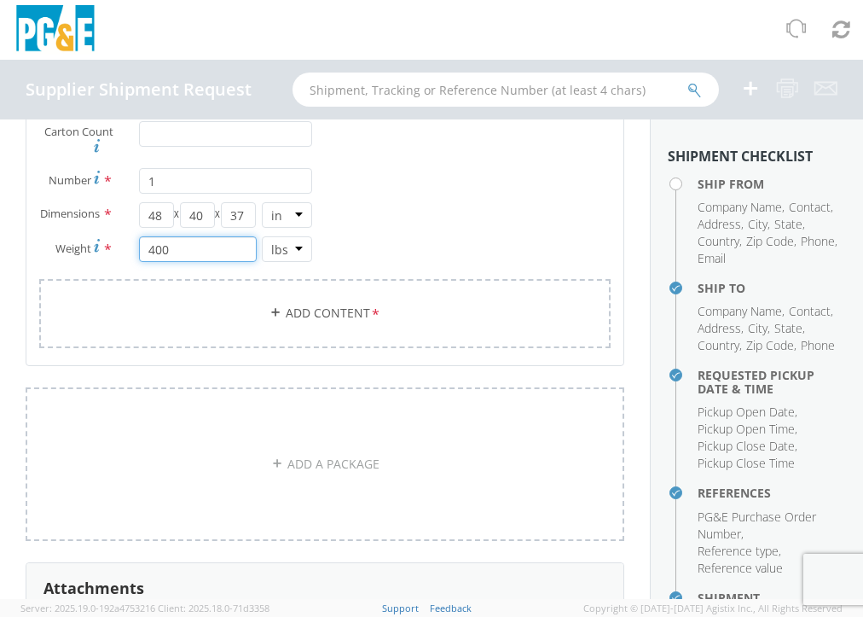
scroll to position [1194, 0]
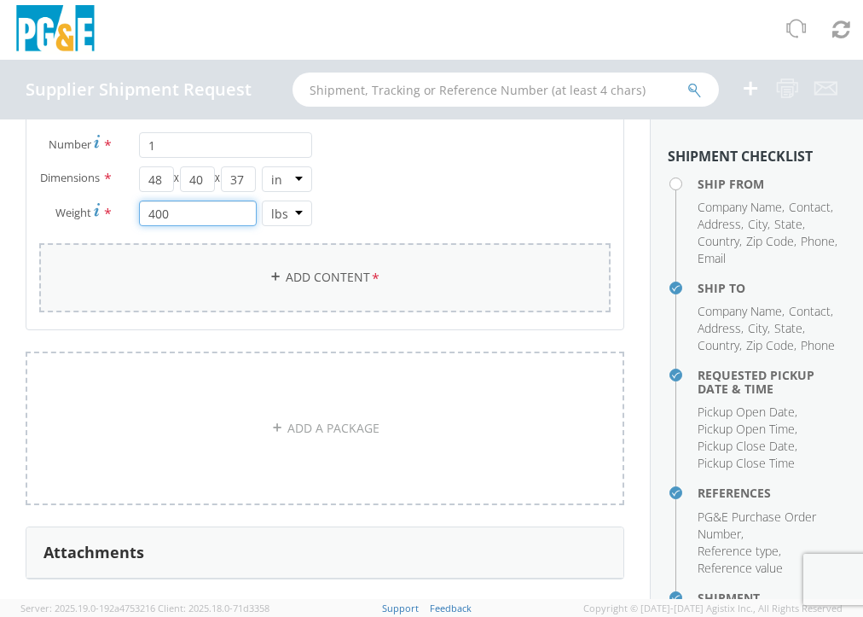
type input "400"
click at [283, 299] on link "Add Content *" at bounding box center [324, 277] width 571 height 69
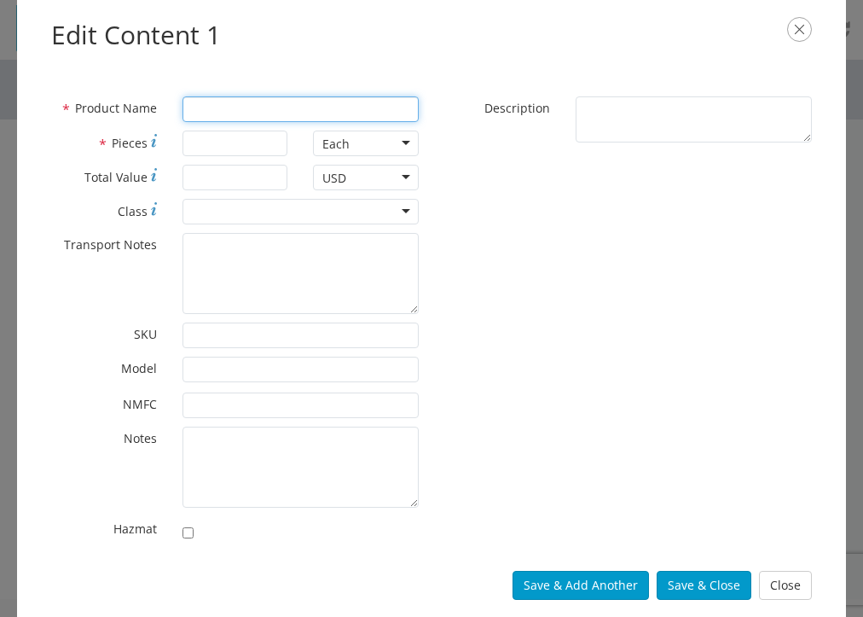
click at [201, 107] on input "* Product Name" at bounding box center [301, 109] width 236 height 26
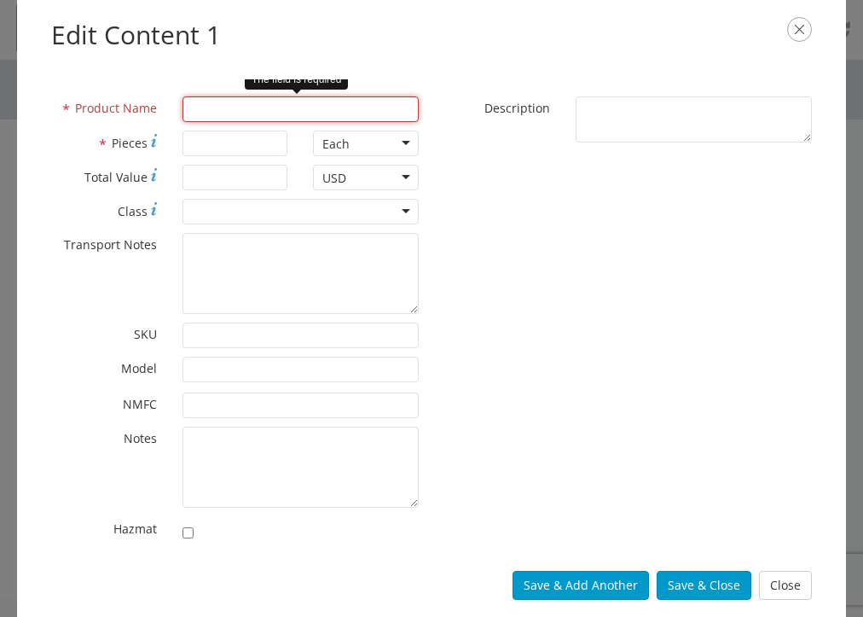
paste input "Isothermal Bath Assembly"
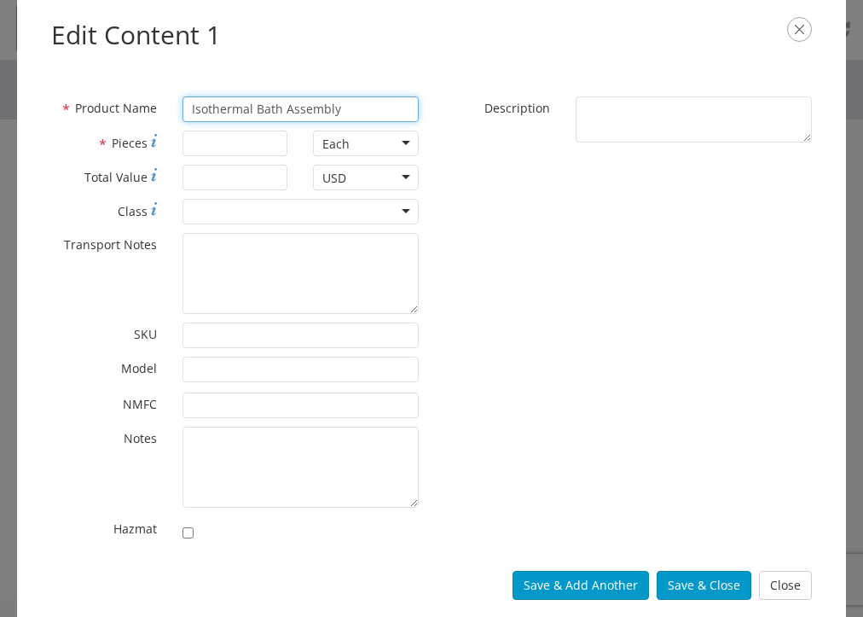
type input "Isothermal Bath Assembly"
click at [222, 139] on input "* Pieces" at bounding box center [236, 144] width 106 height 26
type input "1"
click at [232, 177] on input "* Total Value" at bounding box center [236, 178] width 106 height 26
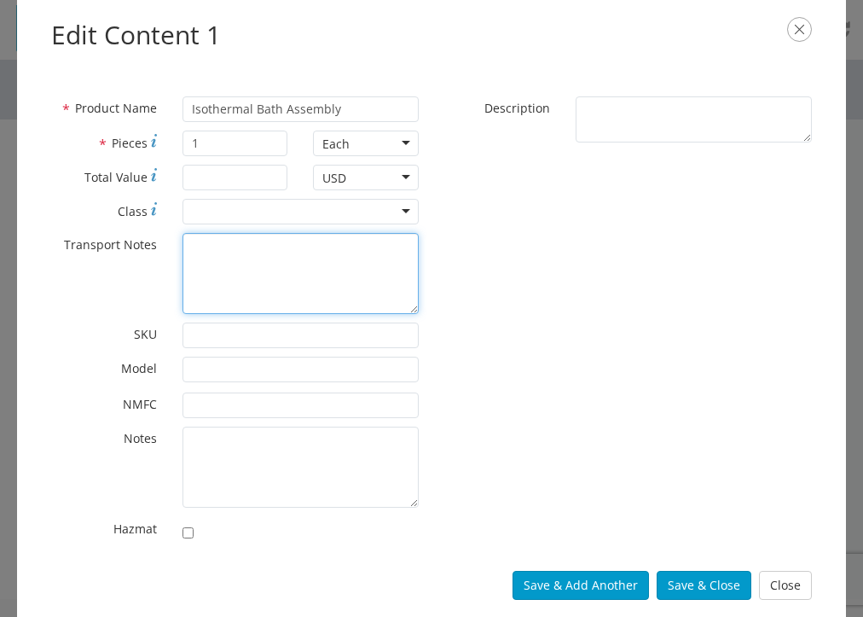
drag, startPoint x: 46, startPoint y: 304, endPoint x: 82, endPoint y: 283, distance: 41.3
click at [46, 304] on div "* Transport Notes" at bounding box center [234, 273] width 393 height 81
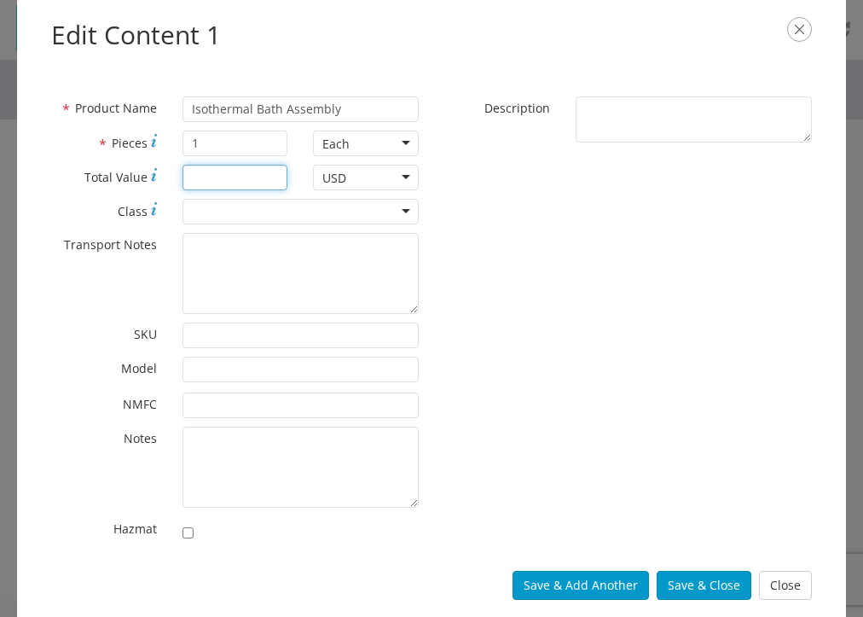
click at [215, 177] on input "* Total Value" at bounding box center [236, 178] width 106 height 26
paste input "204,870.00"
type input "204,870.00"
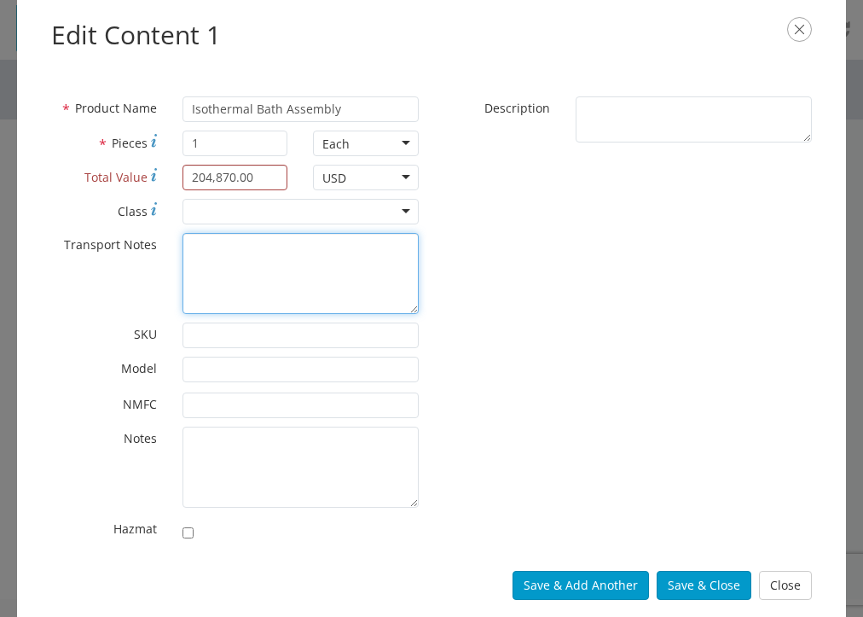
click at [223, 285] on textarea "* Transport Notes" at bounding box center [301, 273] width 236 height 81
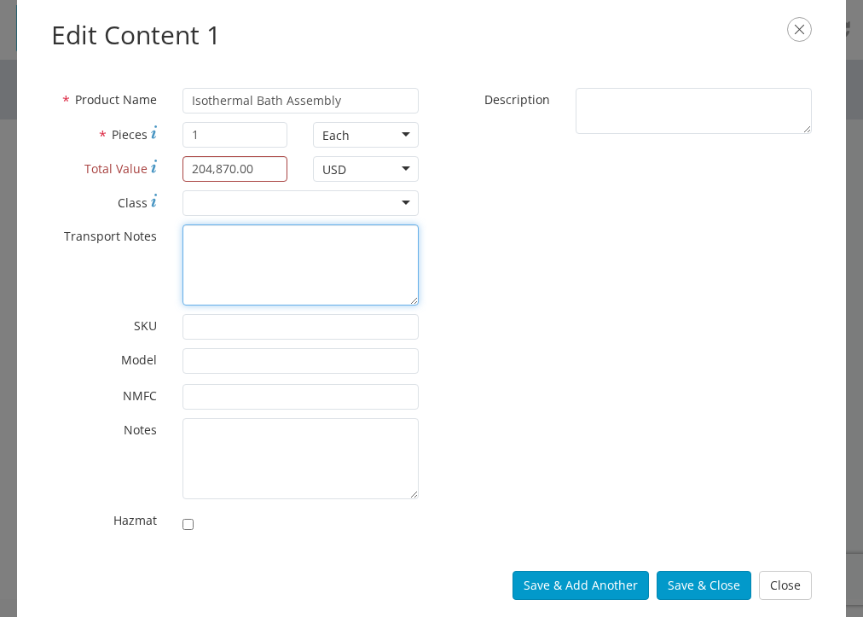
scroll to position [11, 0]
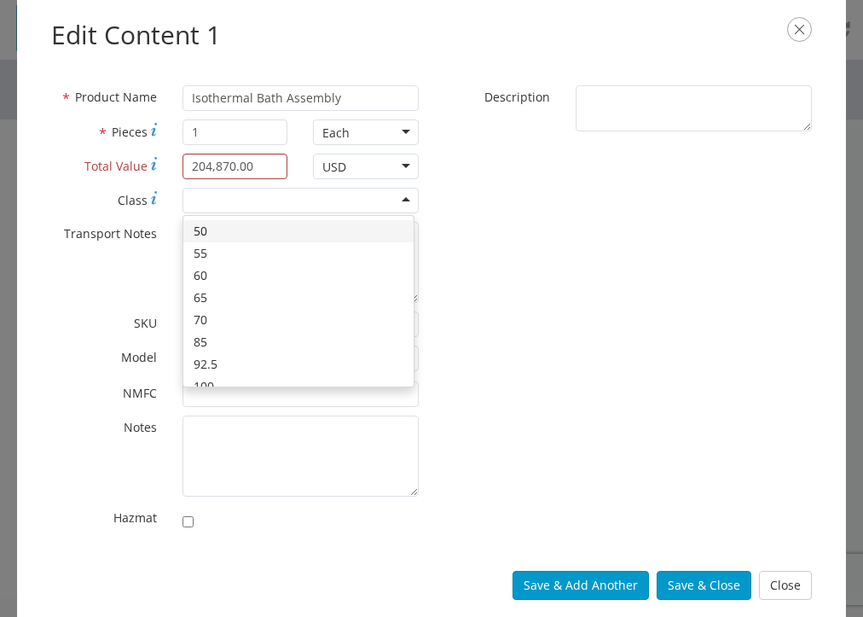
click at [402, 197] on div at bounding box center [301, 201] width 236 height 26
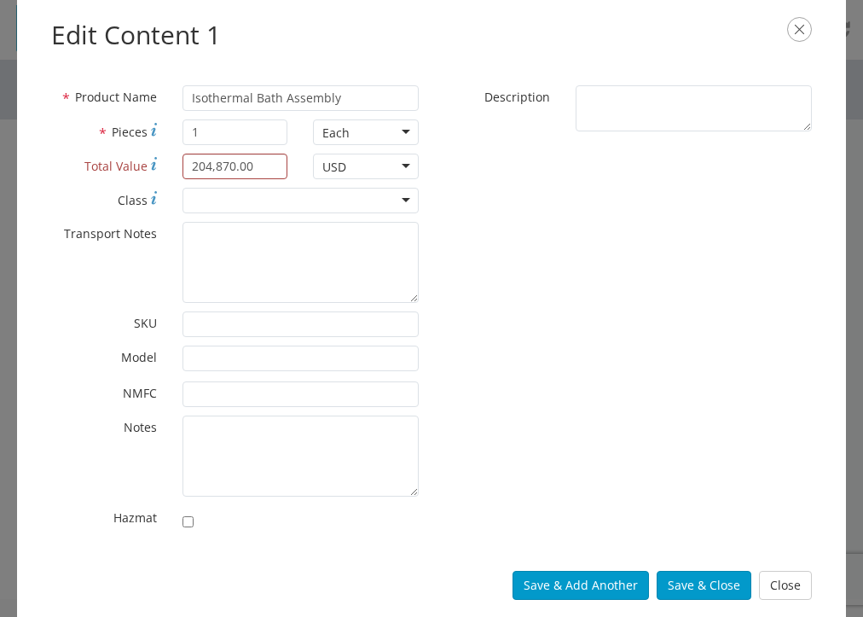
click at [579, 215] on div "* Product Name Isothermal Bath Assembly * Pieces 1 Each Each Bag Blister Pack B…" at bounding box center [431, 311] width 786 height 453
click at [720, 590] on button "Save & Close" at bounding box center [704, 585] width 95 height 29
click at [599, 100] on textarea "* Description" at bounding box center [694, 108] width 236 height 47
click at [61, 315] on label "* SKU" at bounding box center [103, 321] width 131 height 20
click at [183, 315] on input "* SKU" at bounding box center [301, 324] width 236 height 26
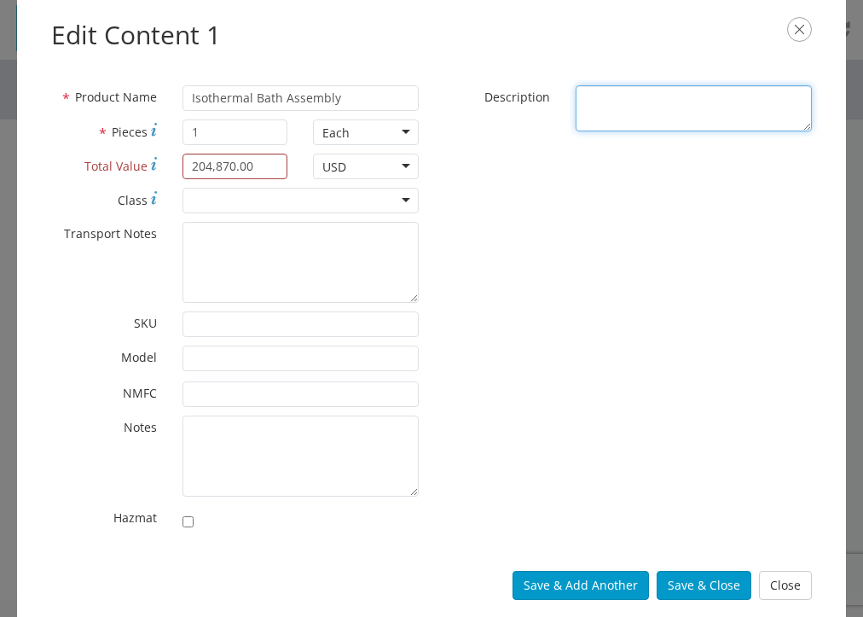
click at [577, 96] on textarea "* Description" at bounding box center [694, 108] width 236 height 47
paste textarea "PG&E PO DESCRIPTION: D806917 - TANK ISOTHERMAL BATH WITH MIXER Isothermal Bath …"
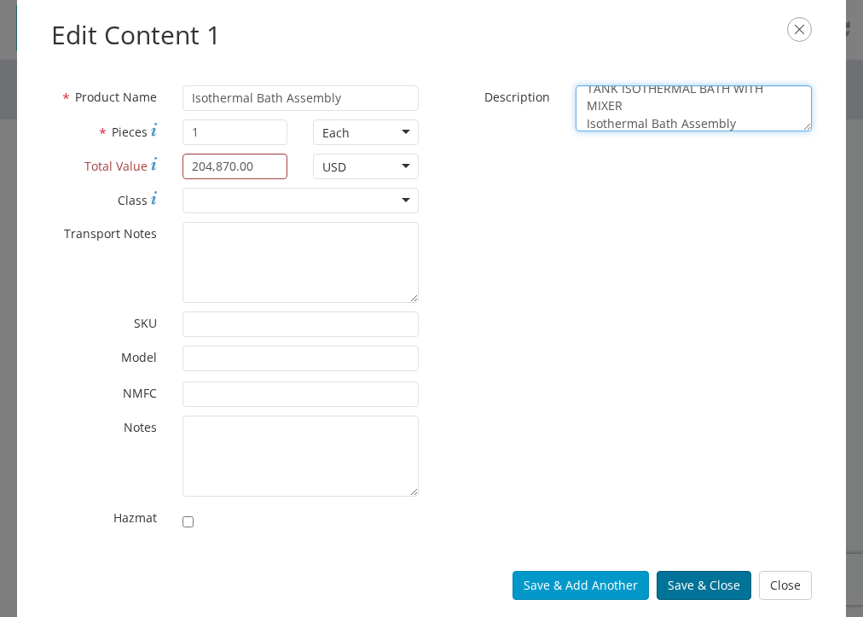
type textarea "PG&E PO DESCRIPTION: D806917 - TANK ISOTHERMAL BATH WITH MIXER Isothermal Bath …"
click at [705, 583] on button "Save & Close" at bounding box center [704, 585] width 95 height 29
click at [717, 588] on button "Save & Close" at bounding box center [704, 585] width 95 height 29
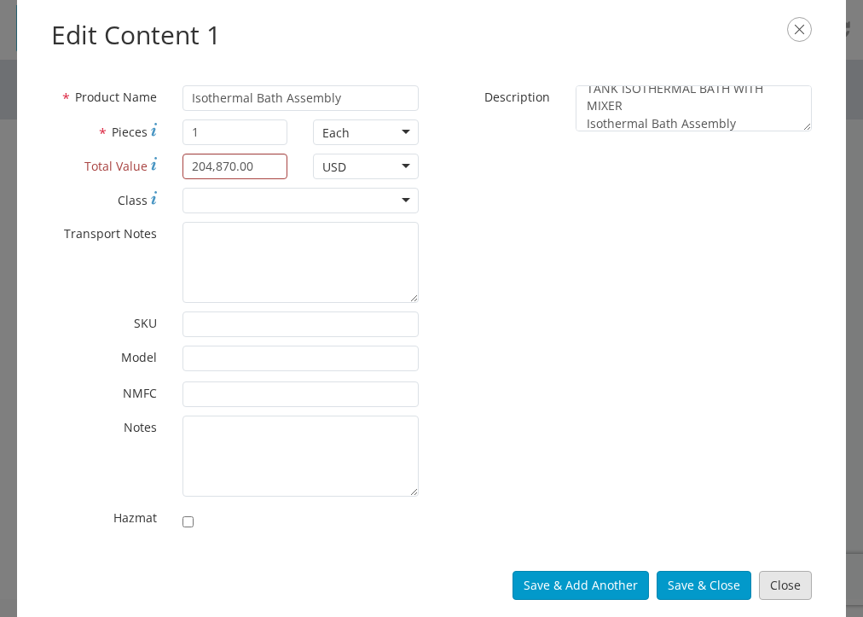
click at [780, 583] on button "Close" at bounding box center [785, 585] width 53 height 29
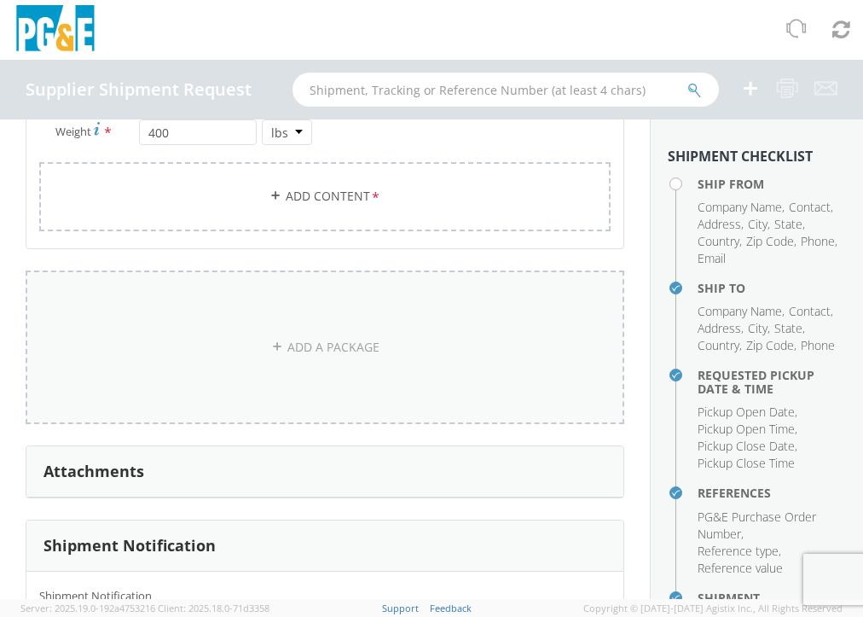
scroll to position [1194, 0]
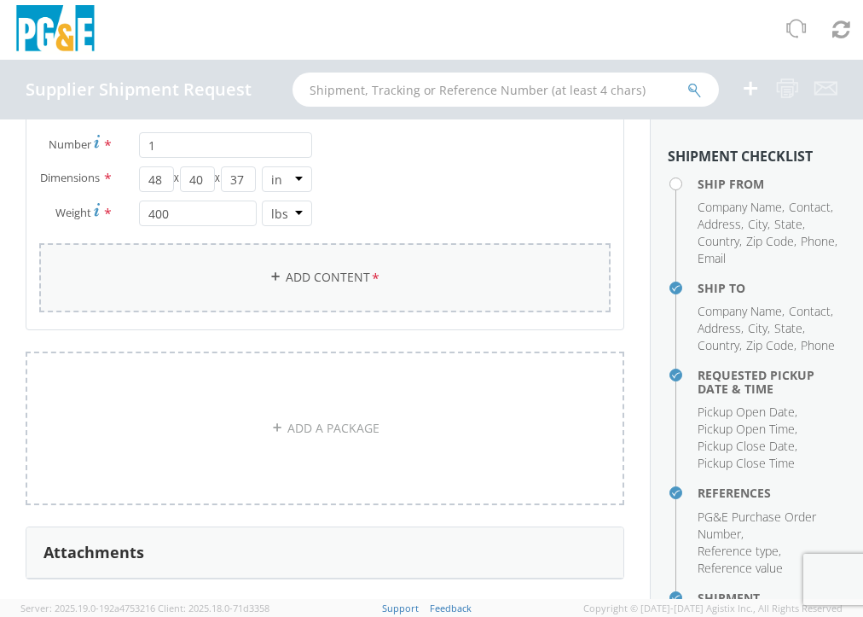
click at [346, 300] on link "Add Content *" at bounding box center [324, 277] width 571 height 69
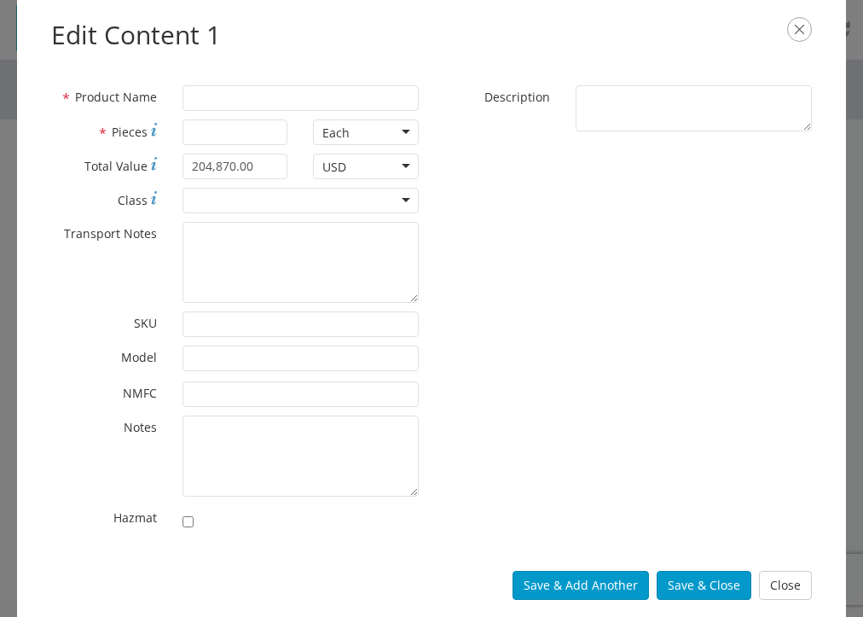
scroll to position [0, 0]
click at [229, 91] on input "* Product Name" at bounding box center [301, 98] width 236 height 26
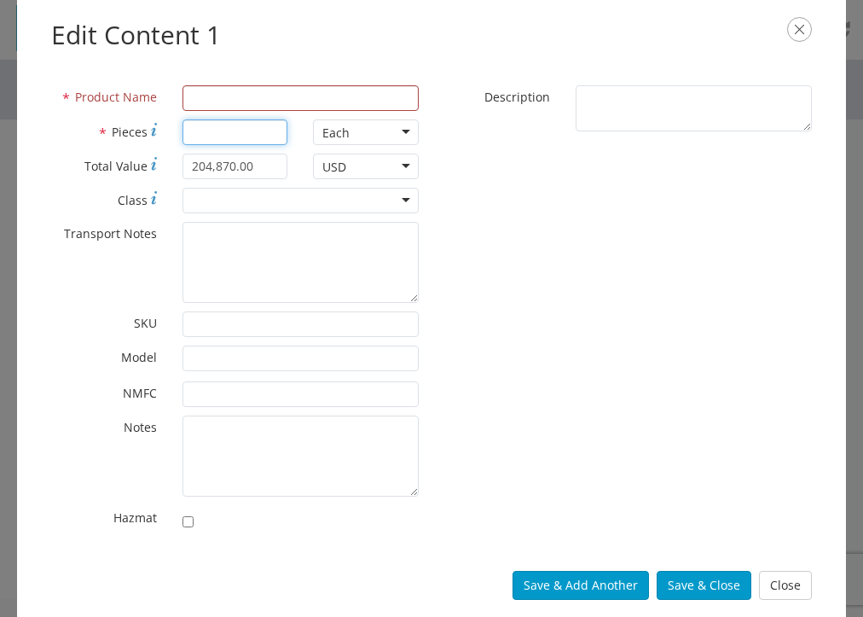
click at [205, 136] on input "* Pieces" at bounding box center [236, 132] width 106 height 26
type input "1"
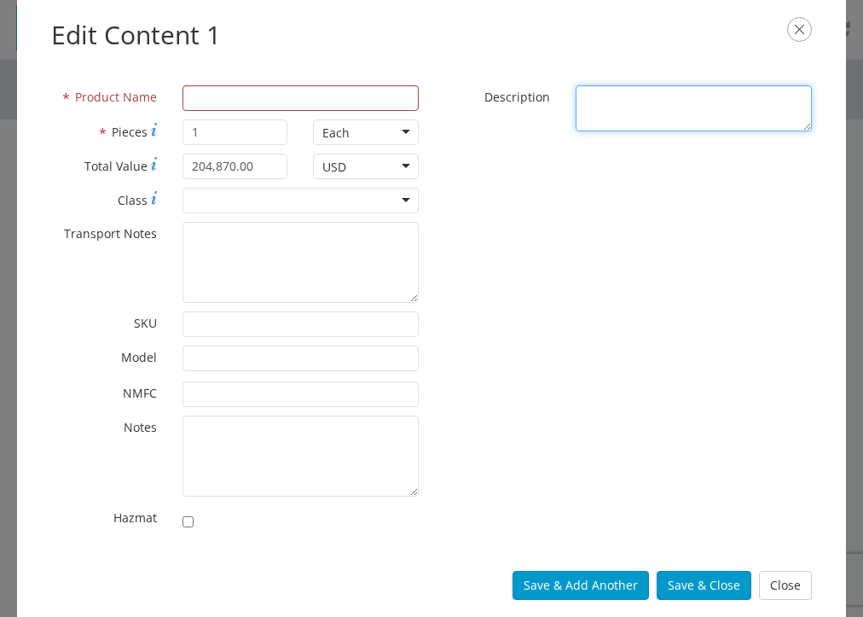
click at [576, 98] on textarea "* Description" at bounding box center [694, 108] width 236 height 47
paste textarea "PG&E PO DESCRIPTION: D806917 - TANK ISOTHERMAL BATH WITH MIXER Isothermal Bath …"
drag, startPoint x: 735, startPoint y: 125, endPoint x: 574, endPoint y: 124, distance: 161.2
click at [576, 128] on textarea "PG&E PO DESCRIPTION: D806917 - TANK ISOTHERMAL BATH WITH MIXER Isothermal Bath …" at bounding box center [694, 108] width 236 height 47
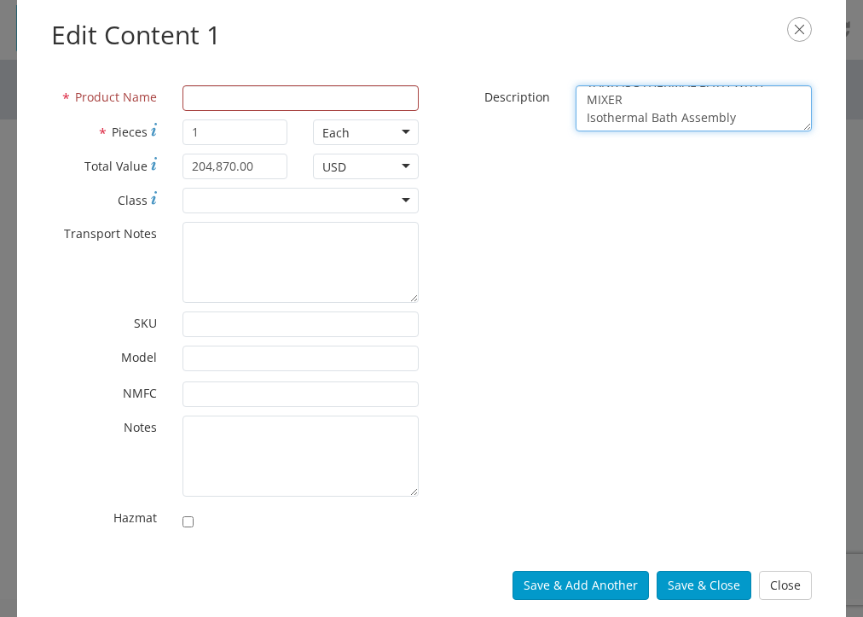
type textarea "PG&E PO DESCRIPTION: D806917 - TANK ISOTHERMAL BATH WITH MIXER Isothermal Bath …"
click at [253, 83] on div "* Product Name * Pieces 1 Each Each Bag Blister Pack Bottle Capsule Carton Cent…" at bounding box center [431, 316] width 829 height 474
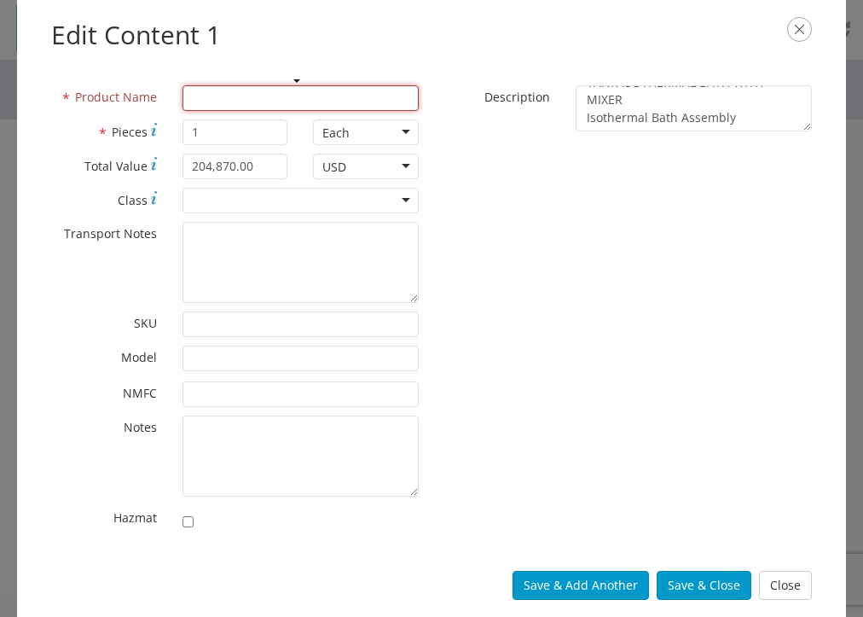
paste input "Isothermal Bath Assembly"
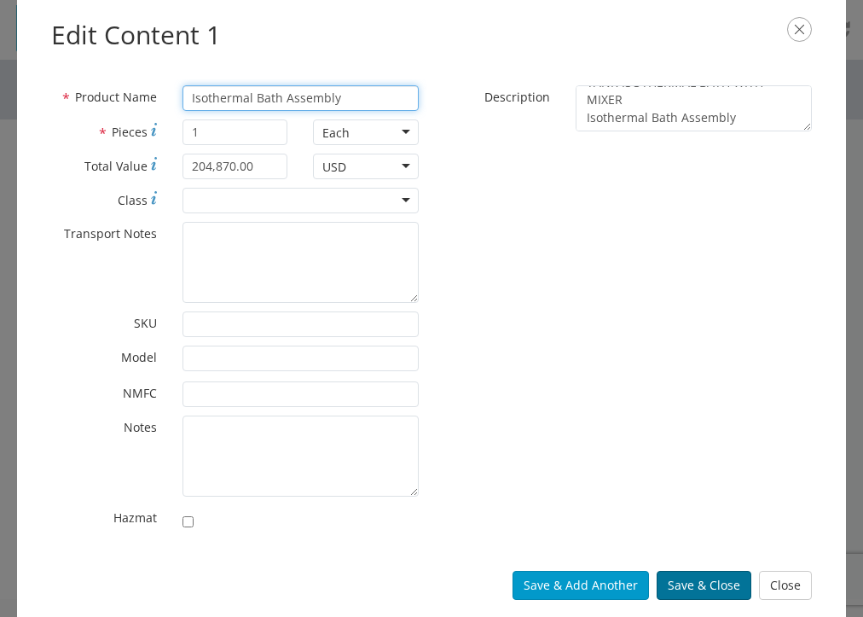
type input "Isothermal Bath Assembly"
click at [682, 587] on button "Save & Close" at bounding box center [704, 585] width 95 height 29
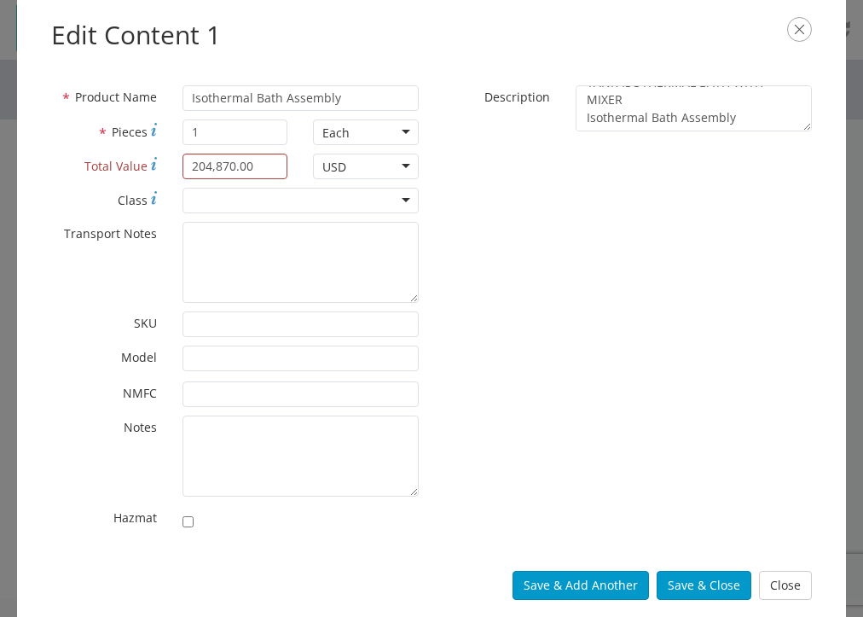
click at [125, 170] on span "Total Value" at bounding box center [115, 166] width 63 height 16
click at [183, 170] on input "204,870.00" at bounding box center [236, 167] width 106 height 26
click at [401, 166] on div "USD" at bounding box center [366, 167] width 106 height 26
click at [358, 200] on div "* Product Name Isothermal Bath Assembly * Pieces 1 Each Each Bag Blister Pack B…" at bounding box center [234, 311] width 393 height 453
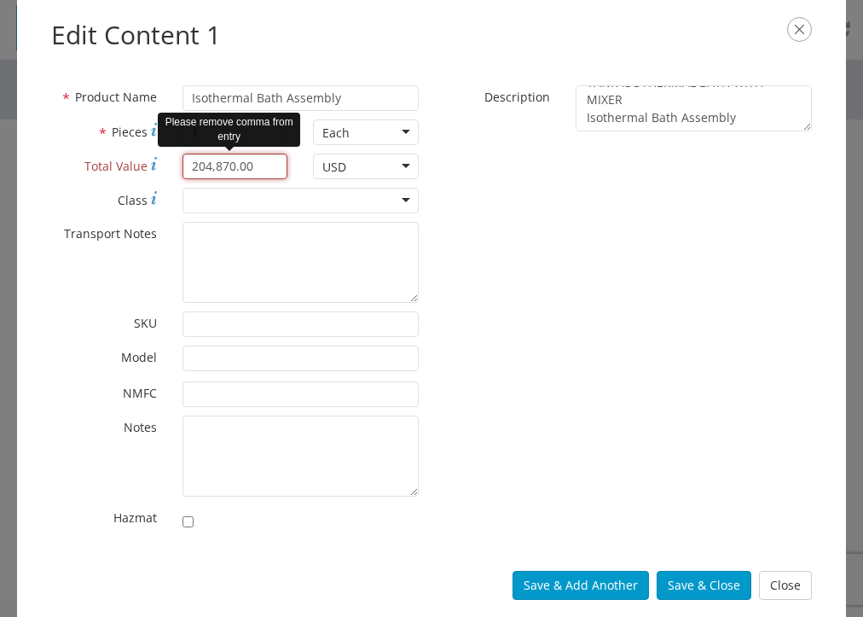
click at [210, 171] on input "204,870.00" at bounding box center [236, 167] width 106 height 26
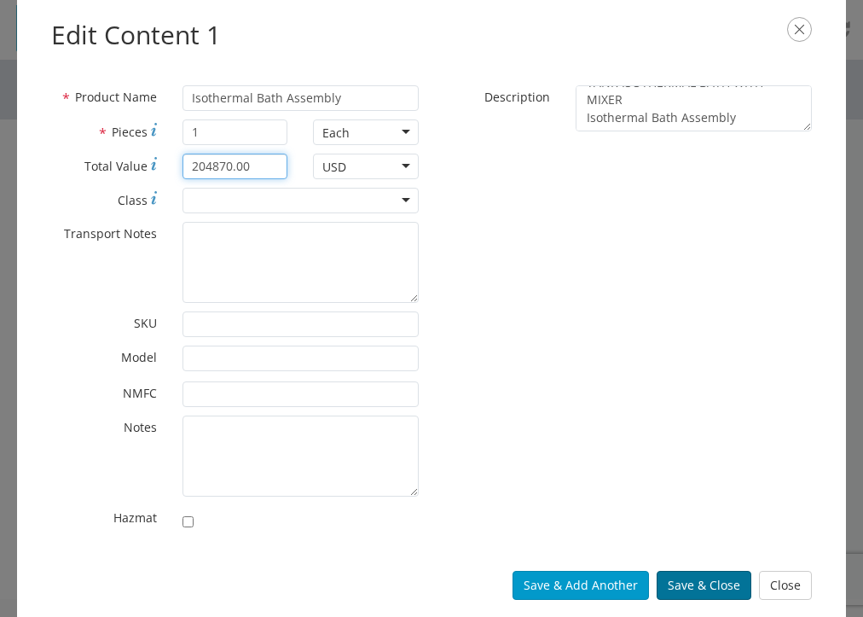
type input "204870.00"
click at [711, 587] on button "Save & Close" at bounding box center [704, 585] width 95 height 29
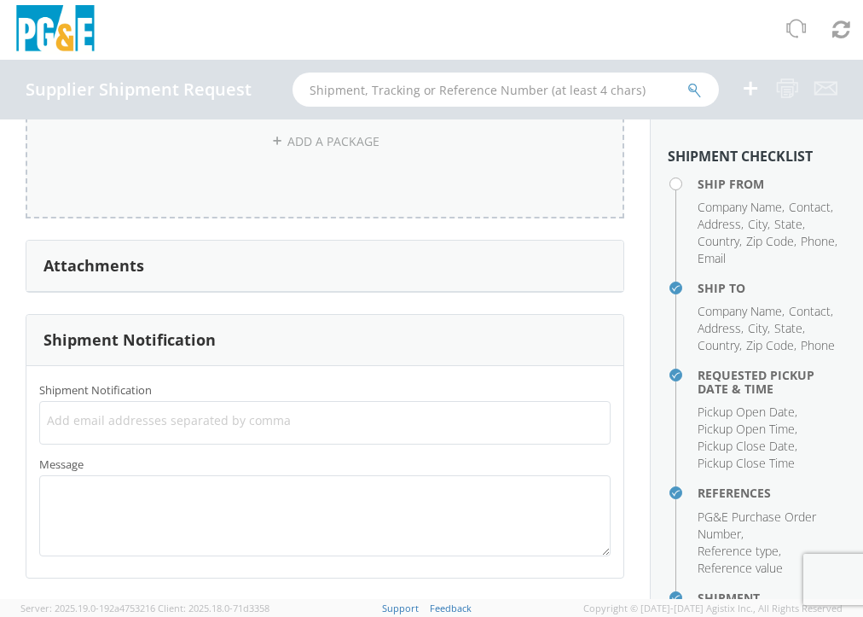
scroll to position [1603, 0]
click at [59, 421] on span "Add email addresses separated by comma" at bounding box center [325, 419] width 556 height 17
drag, startPoint x: 62, startPoint y: 421, endPoint x: 47, endPoint y: 409, distance: 19.5
drag, startPoint x: 47, startPoint y: 409, endPoint x: 485, endPoint y: 26, distance: 582.2
click at [485, 26] on div at bounding box center [431, 30] width 863 height 60
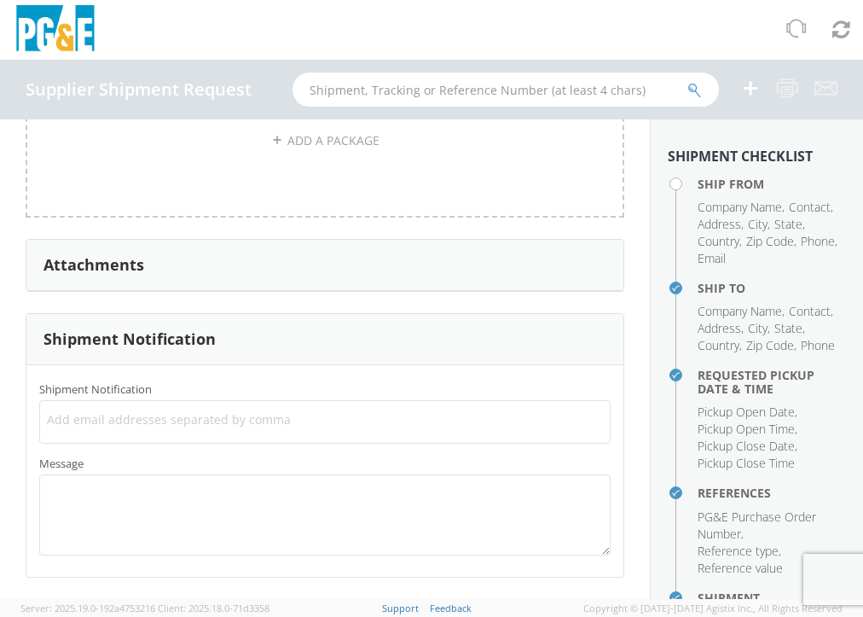
click at [150, 422] on span "Add email addresses separated by comma" at bounding box center [325, 419] width 556 height 17
paste input "[PERSON_NAME][EMAIL_ADDRESS][PERSON_NAME][DOMAIN_NAME]"
type input "[PERSON_NAME][EMAIL_ADDRESS][PERSON_NAME][DOMAIN_NAME]"
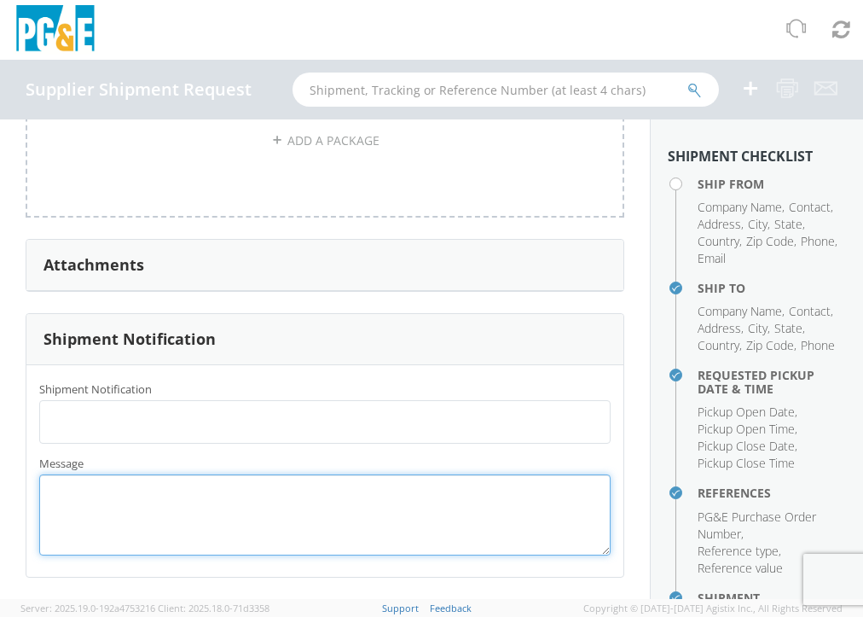
click at [160, 495] on textarea "Message *" at bounding box center [324, 514] width 571 height 81
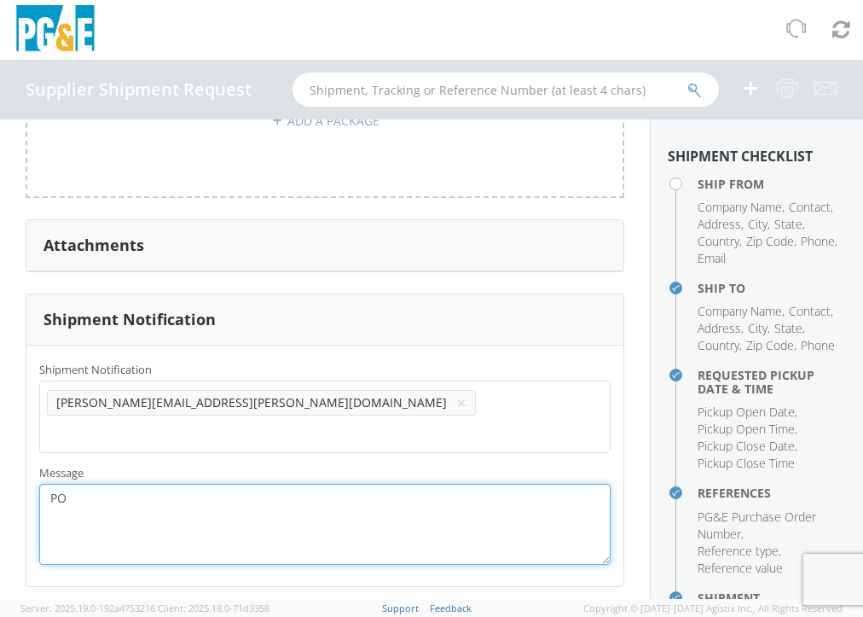
type textarea "P"
type textarea "p"
click at [51, 484] on textarea "PG&E PO #" at bounding box center [324, 524] width 571 height 81
click at [217, 492] on textarea "Shipment for PG&E PO #" at bounding box center [324, 524] width 571 height 81
paste textarea "3501397724"
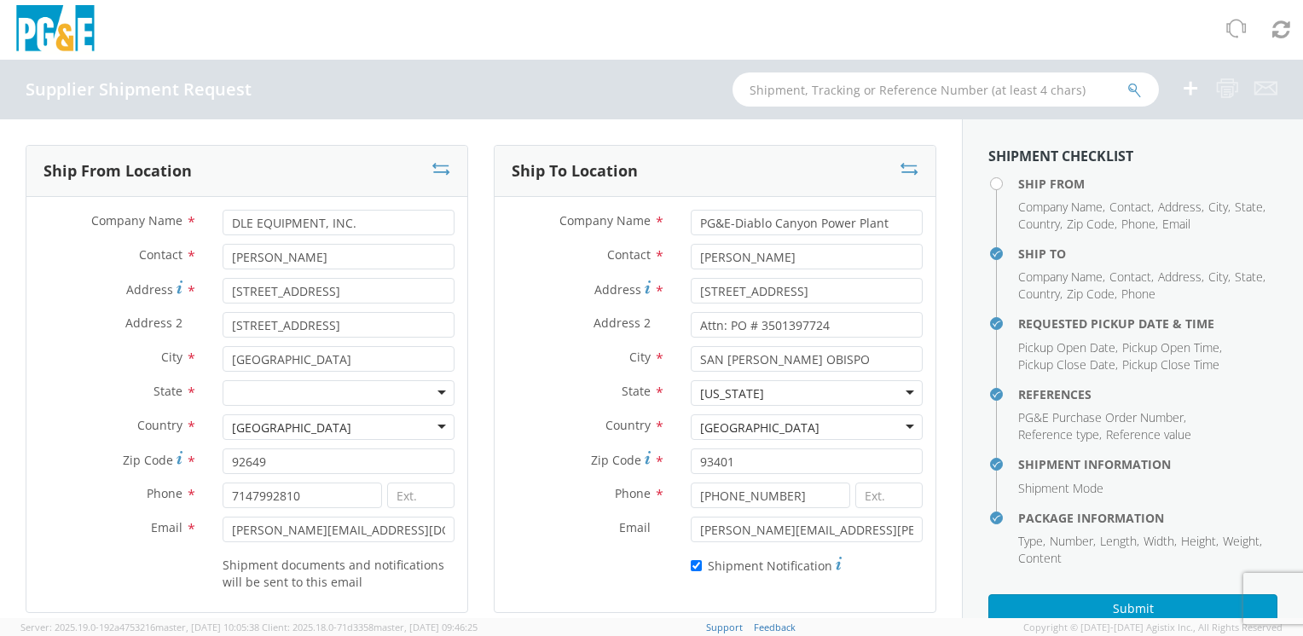
type textarea "Shipment for PG&E PO #3501397724."
click at [430, 386] on div at bounding box center [339, 393] width 232 height 26
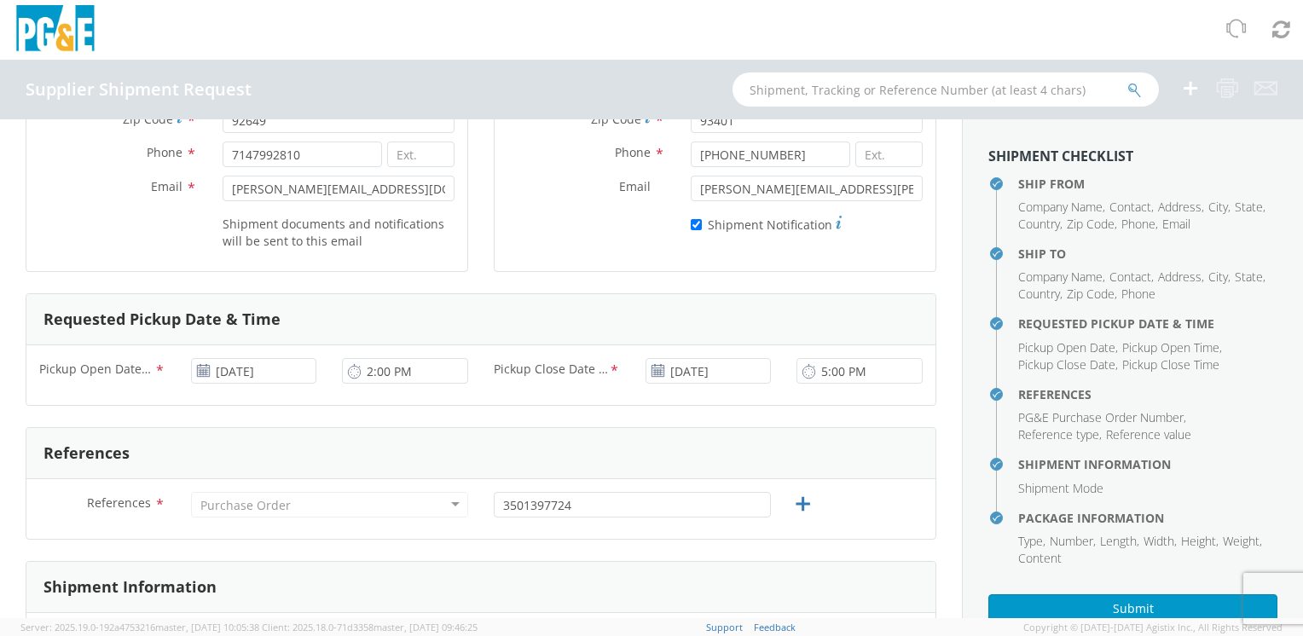
scroll to position [512, 0]
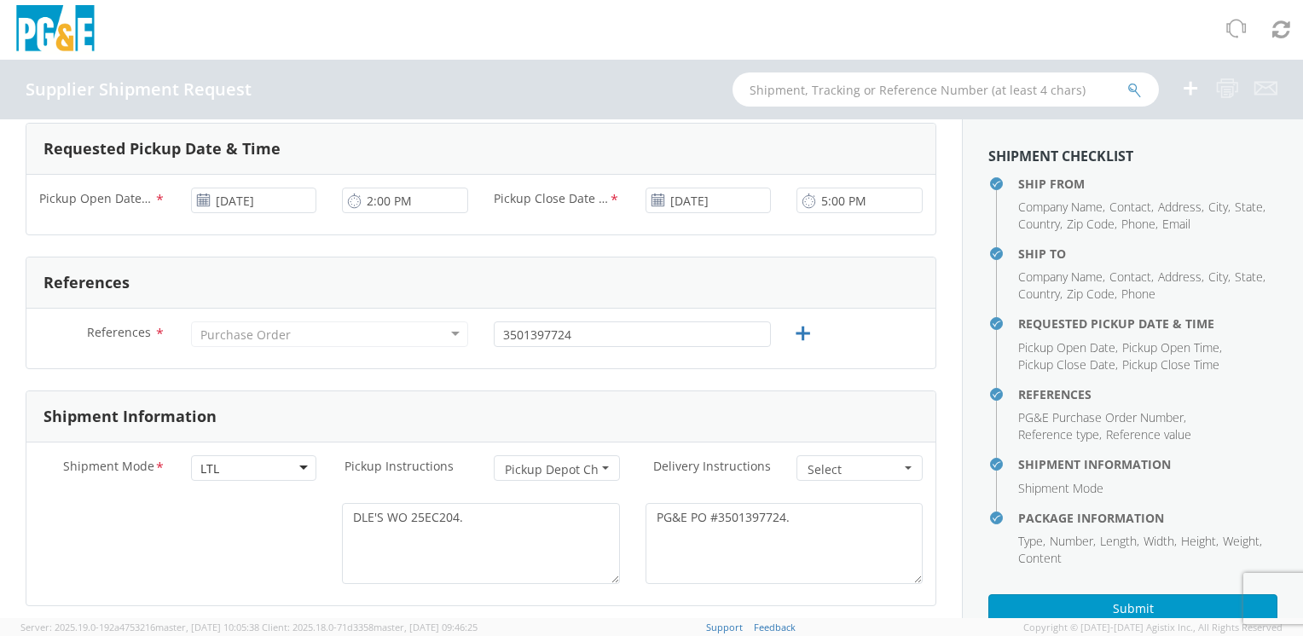
click at [264, 335] on div "Purchase Order" at bounding box center [245, 335] width 90 height 17
click at [436, 327] on div "Purchase Order" at bounding box center [329, 335] width 277 height 26
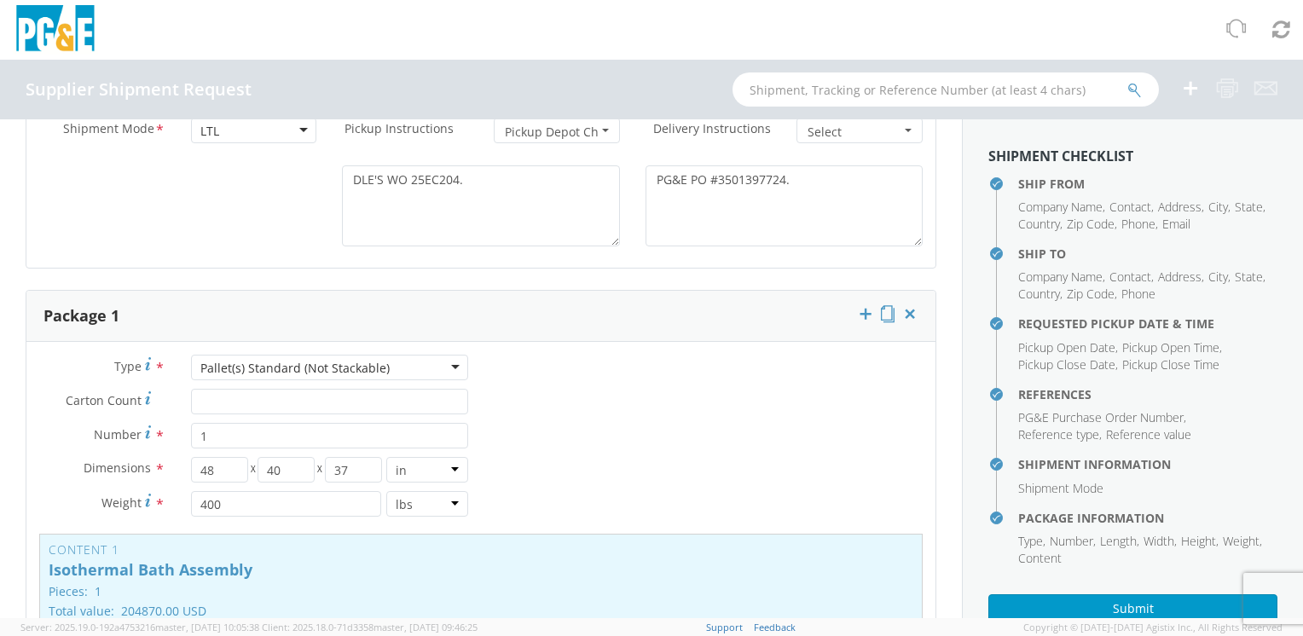
scroll to position [853, 0]
click at [744, 374] on div "Type * Pallet(s) Standard (Not Stackable) Pallet(s) Standard (Not Stackable) Bu…" at bounding box center [480, 536] width 909 height 371
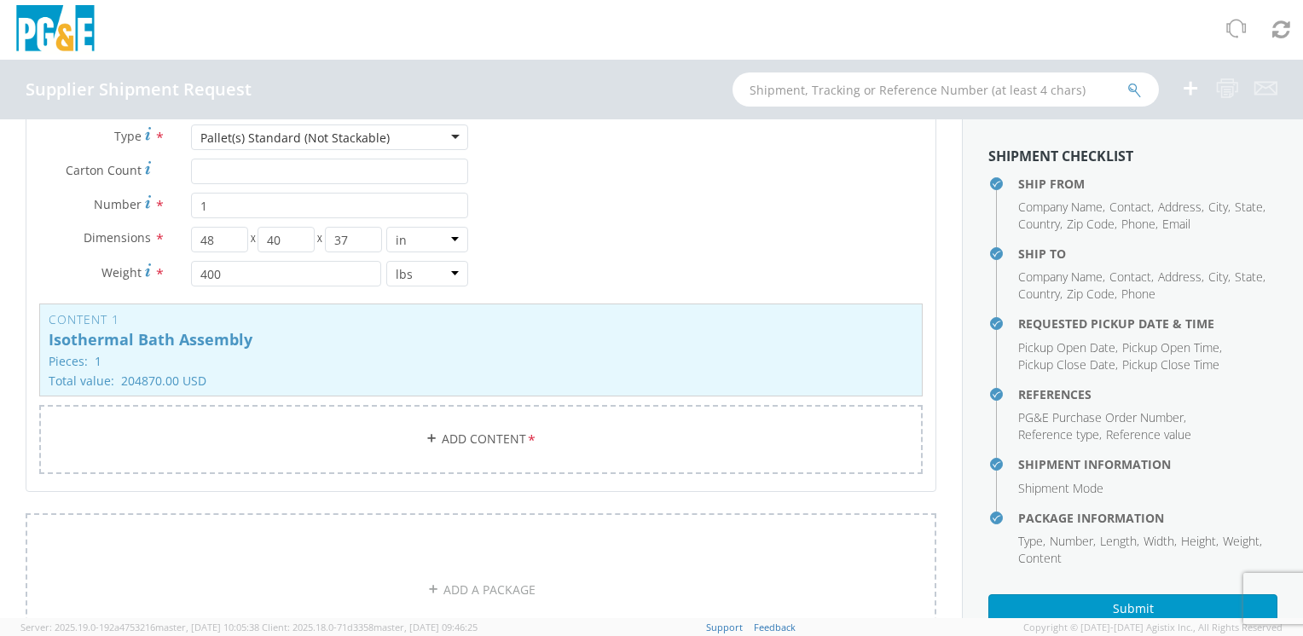
scroll to position [1194, 0]
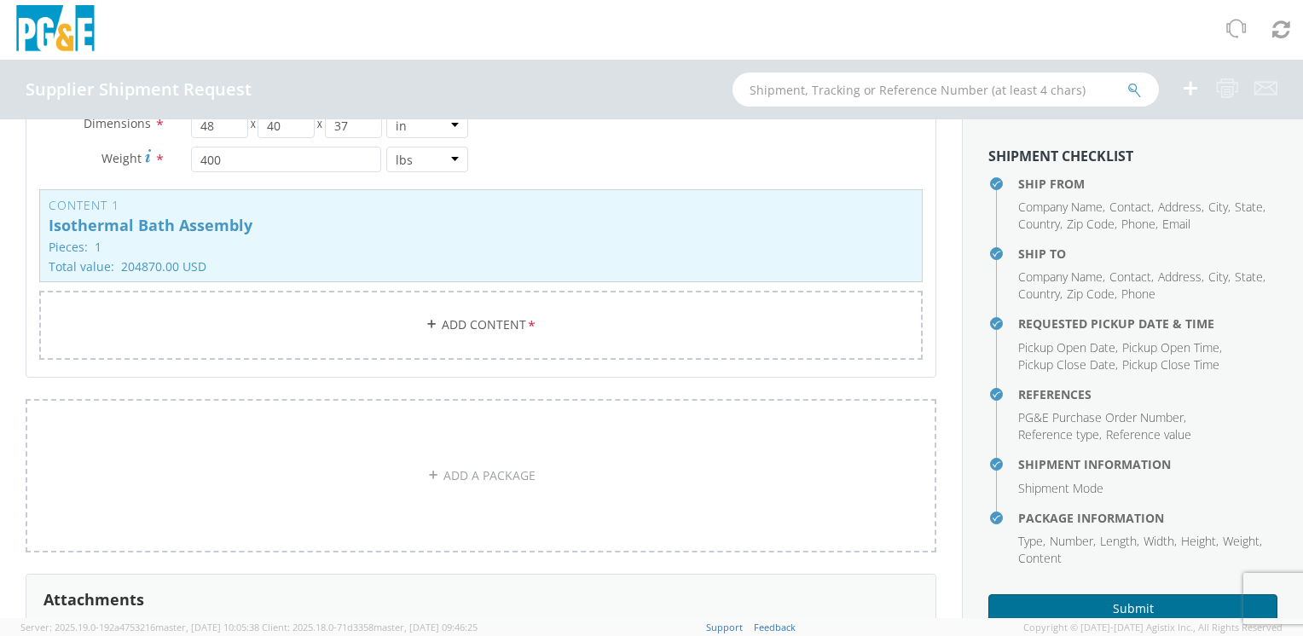
click at [862, 603] on button "Submit" at bounding box center [1133, 609] width 289 height 29
